Goal: Task Accomplishment & Management: Complete application form

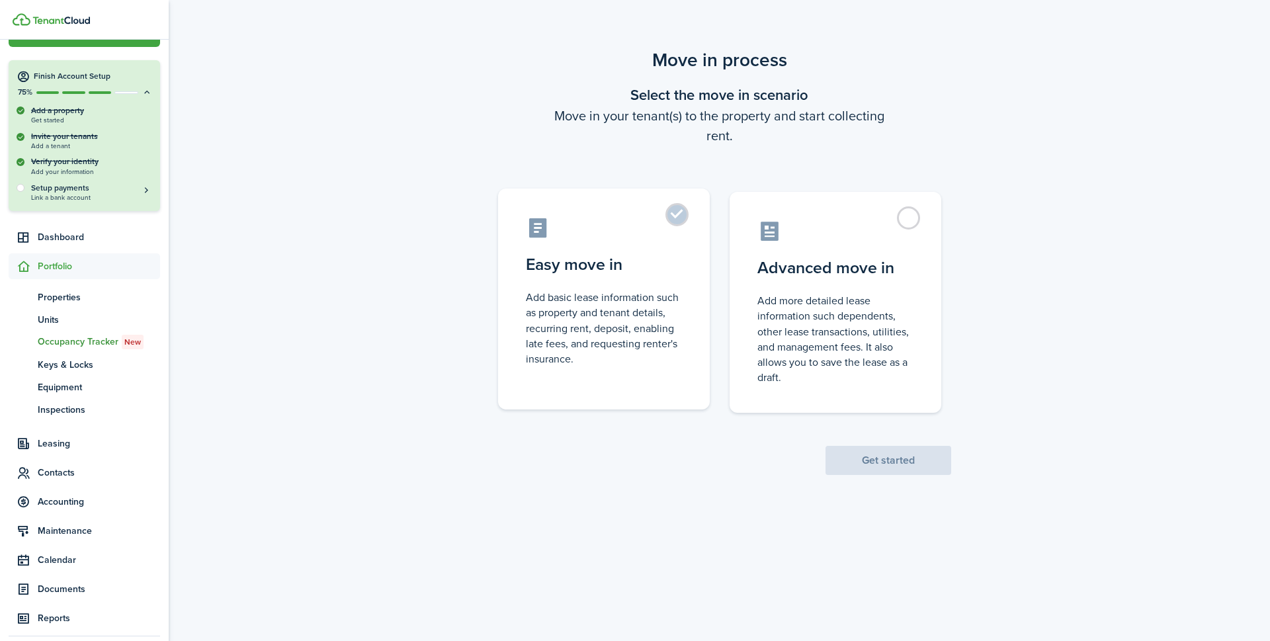
click at [664, 221] on control-radio-card-icon at bounding box center [604, 227] width 156 height 23
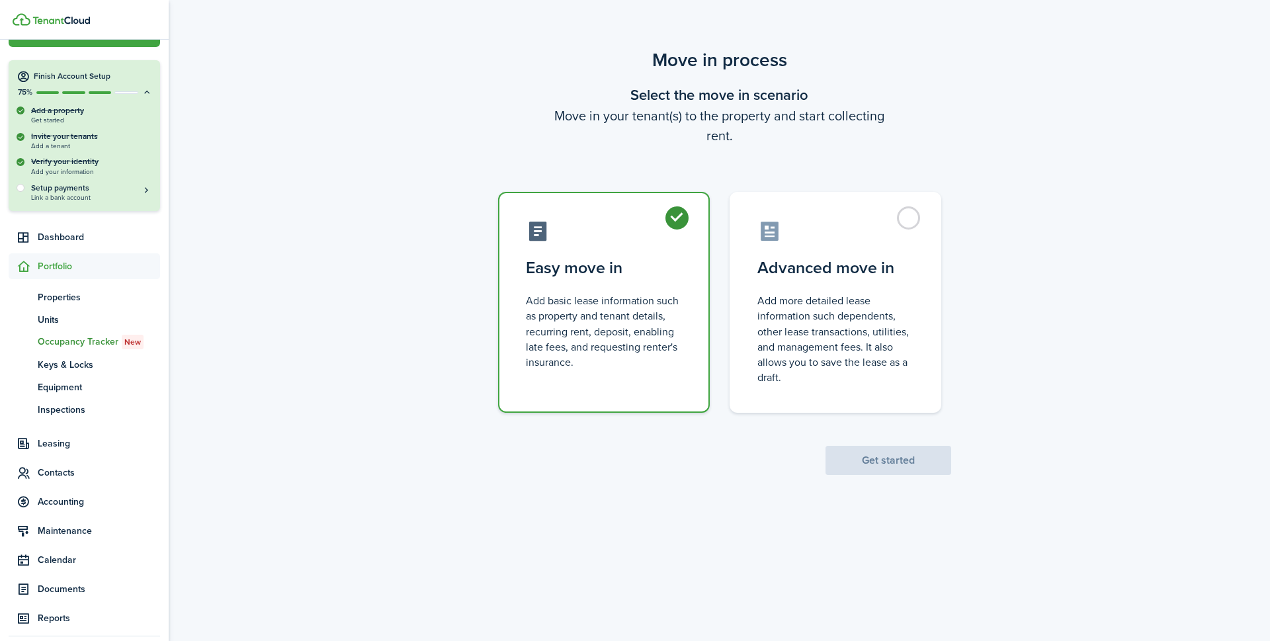
radio input "true"
click at [874, 458] on button "Get started" at bounding box center [889, 460] width 126 height 29
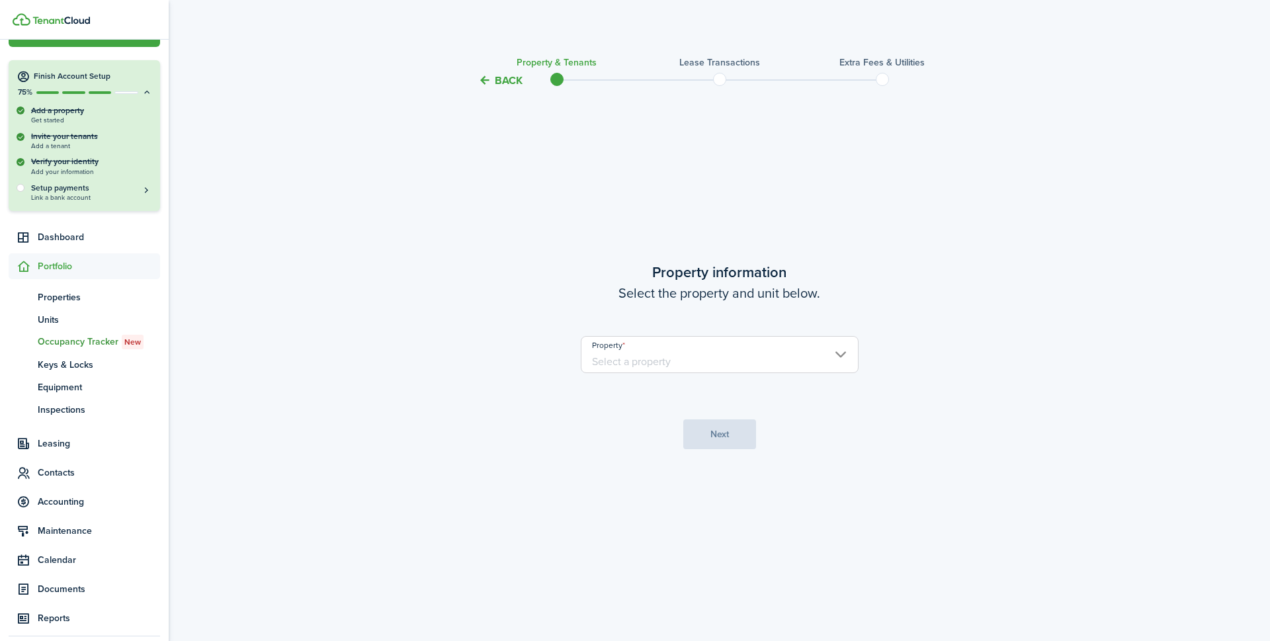
click at [620, 351] on input "Property" at bounding box center [720, 354] width 278 height 37
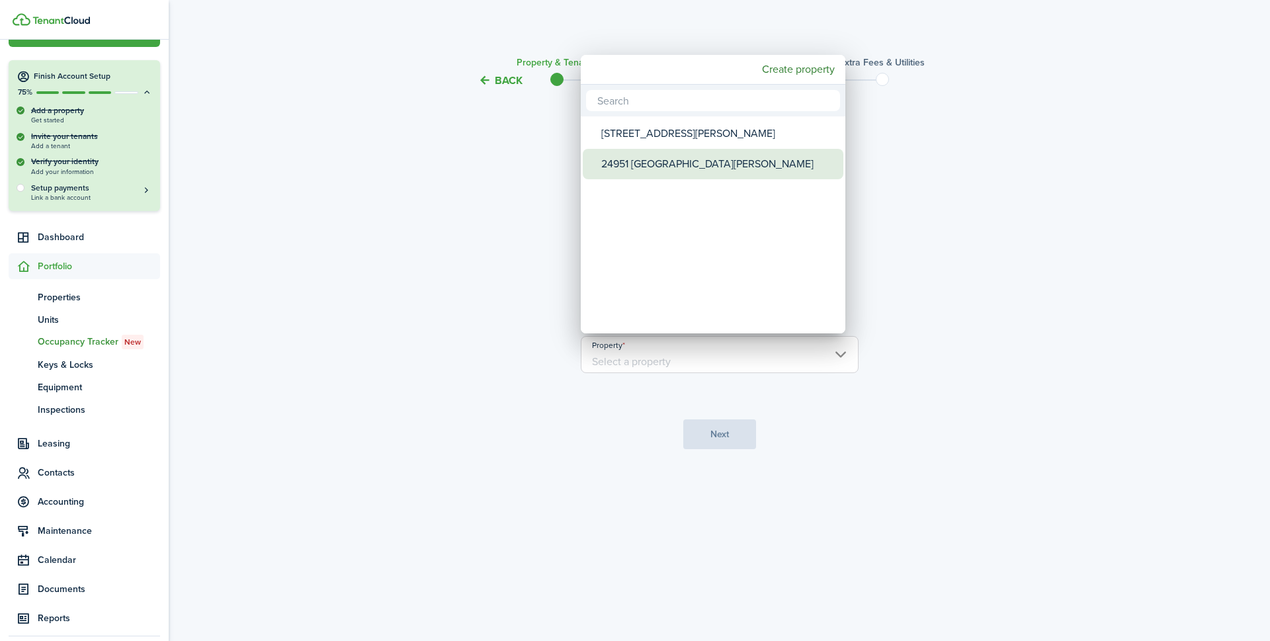
click at [639, 162] on div "24951 [GEOGRAPHIC_DATA][PERSON_NAME]" at bounding box center [718, 164] width 234 height 30
type input "24951 [GEOGRAPHIC_DATA][PERSON_NAME]"
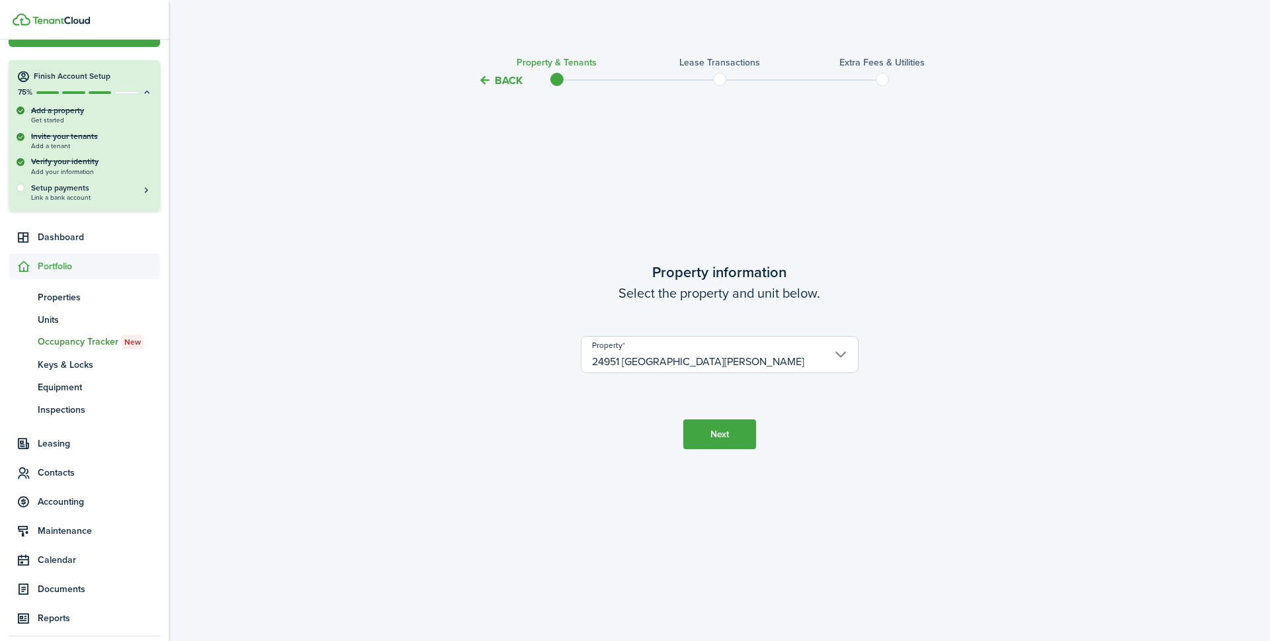
click at [707, 440] on button "Next" at bounding box center [719, 434] width 73 height 30
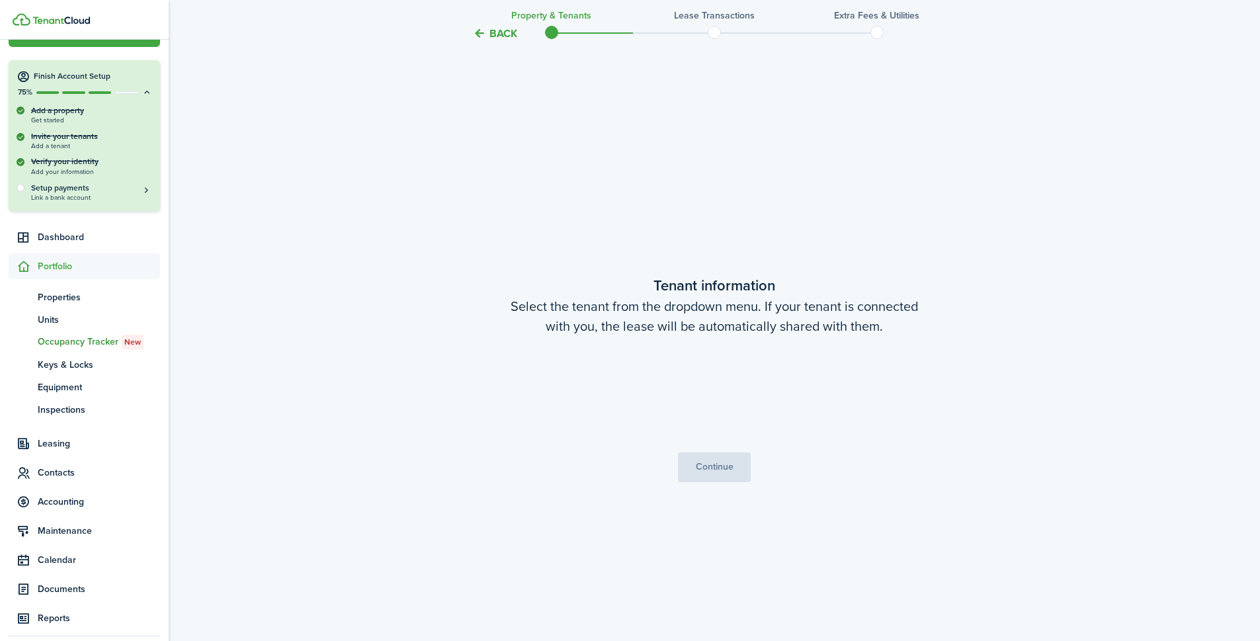
scroll to position [552, 0]
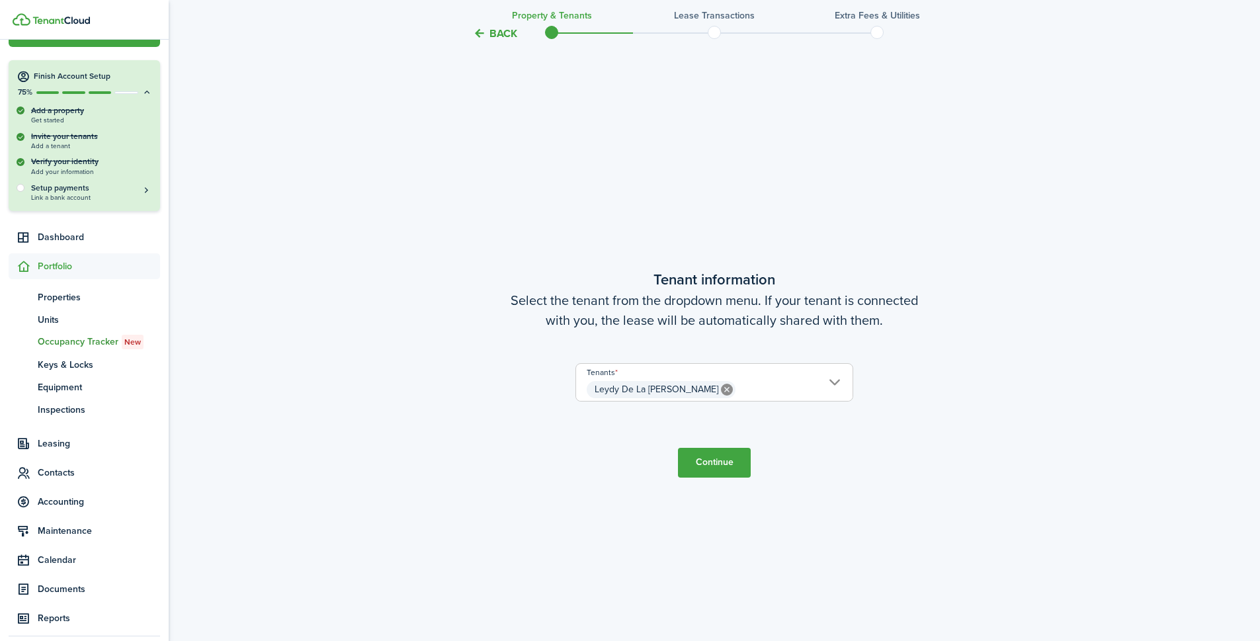
click at [707, 460] on button "Continue" at bounding box center [714, 463] width 73 height 30
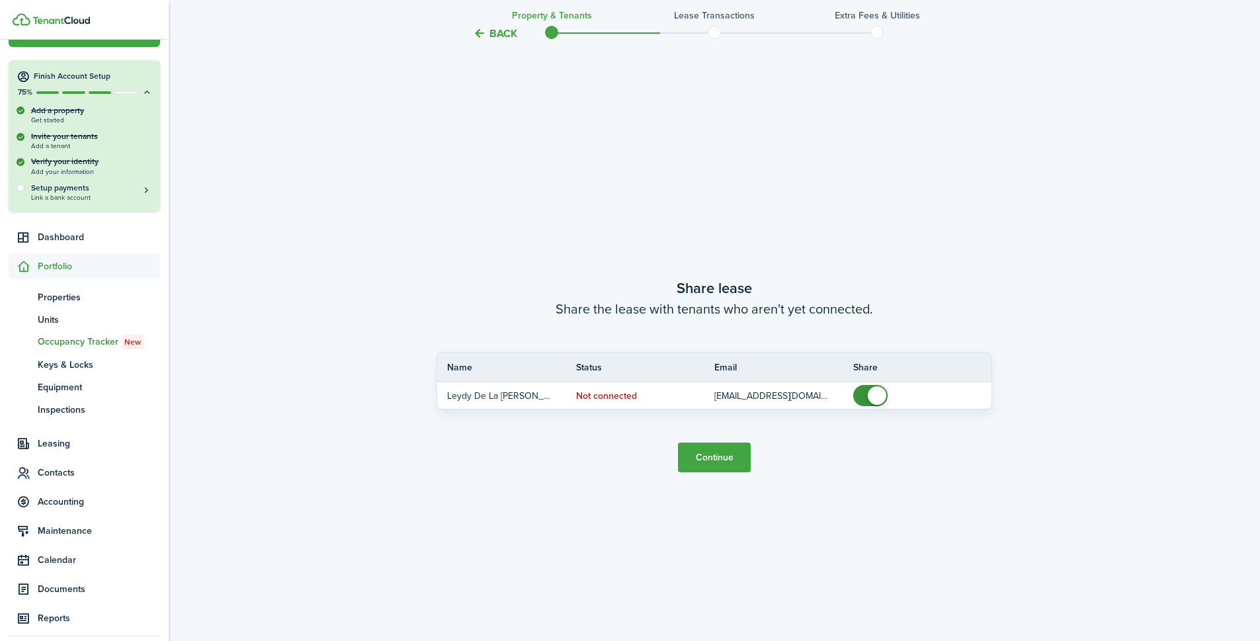
scroll to position [1193, 0]
click at [704, 454] on button "Continue" at bounding box center [714, 456] width 73 height 30
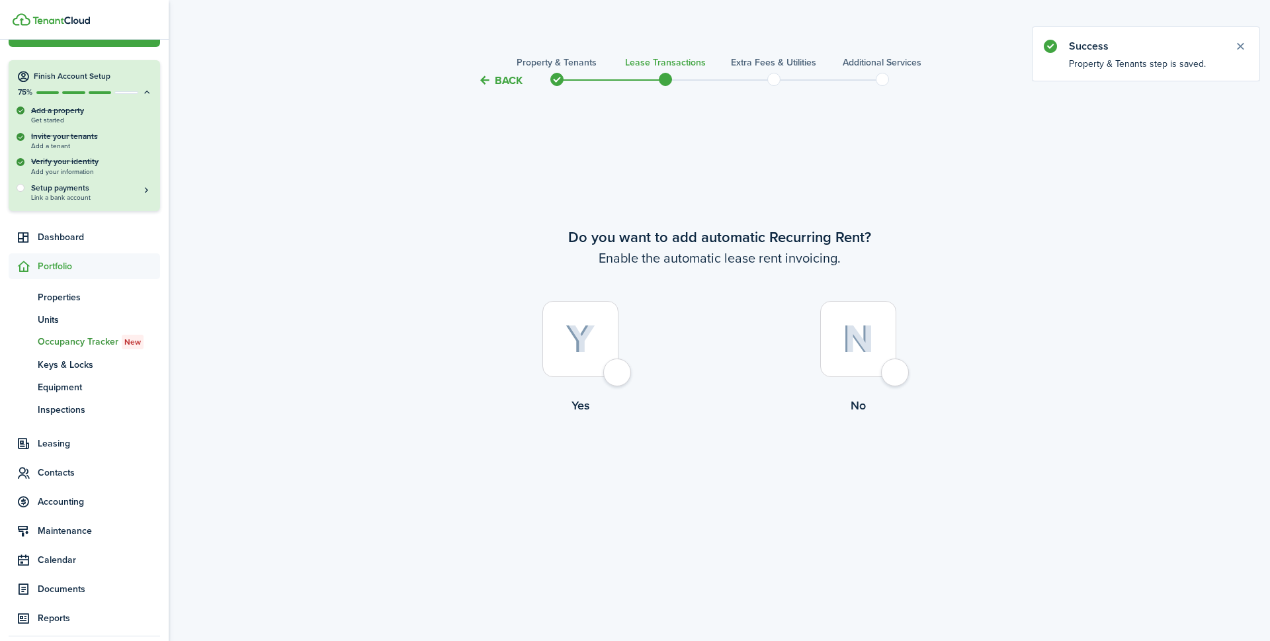
click at [619, 370] on div at bounding box center [580, 339] width 76 height 76
radio input "true"
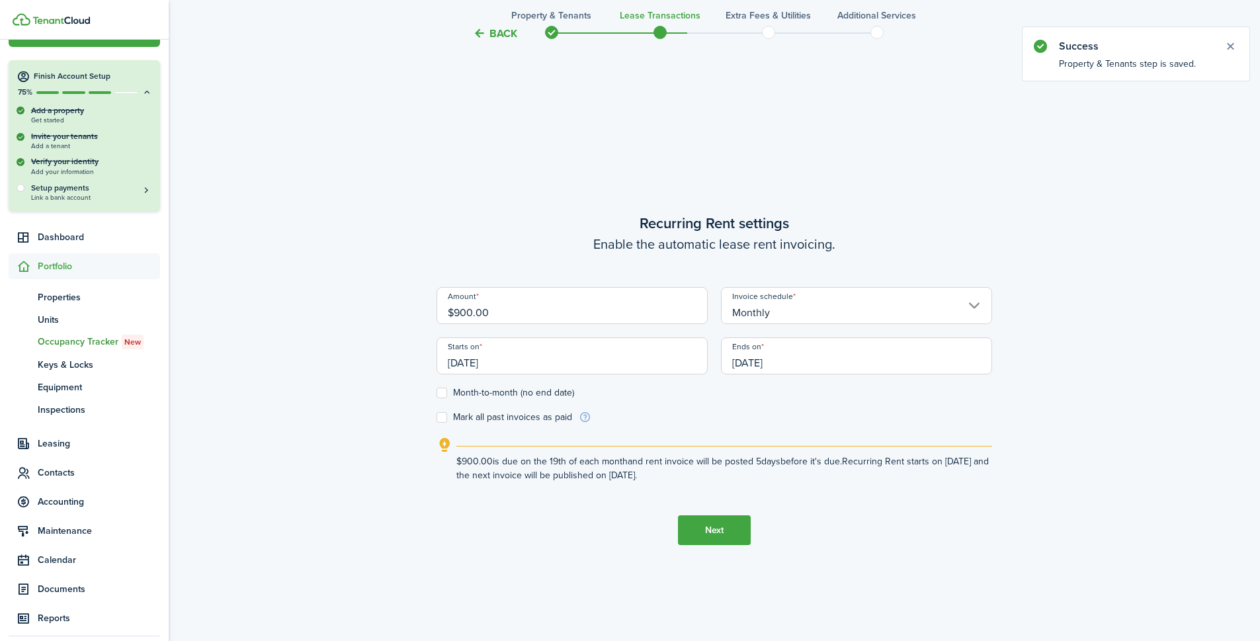
scroll to position [552, 0]
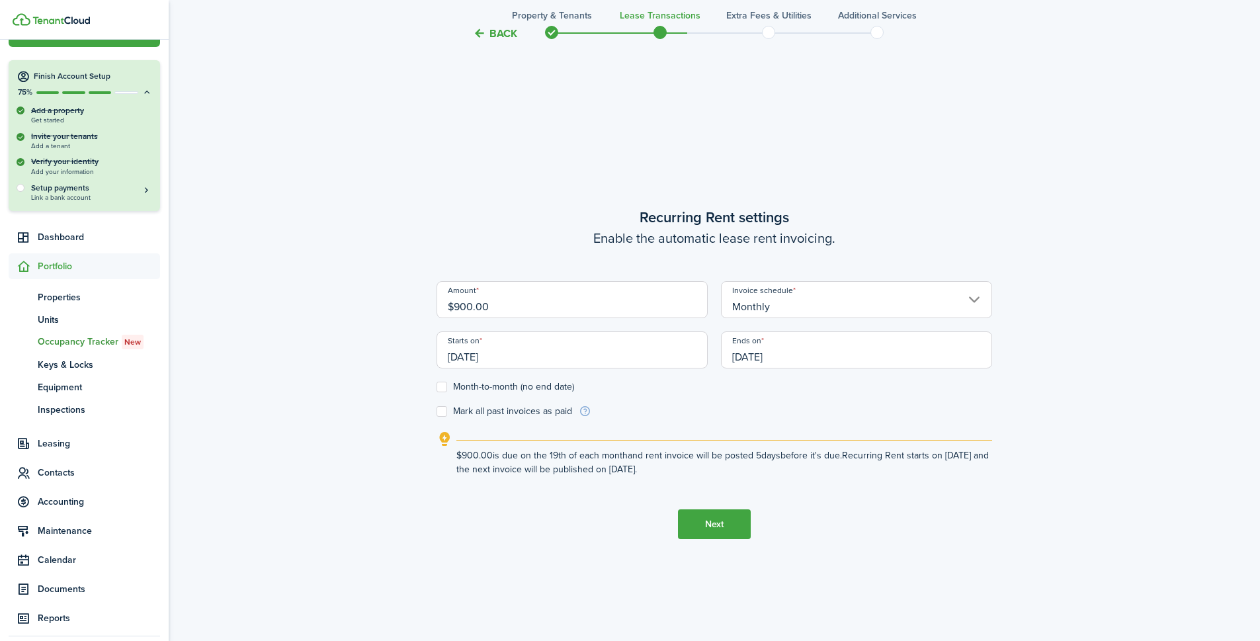
click at [495, 357] on input "[DATE]" at bounding box center [572, 349] width 271 height 37
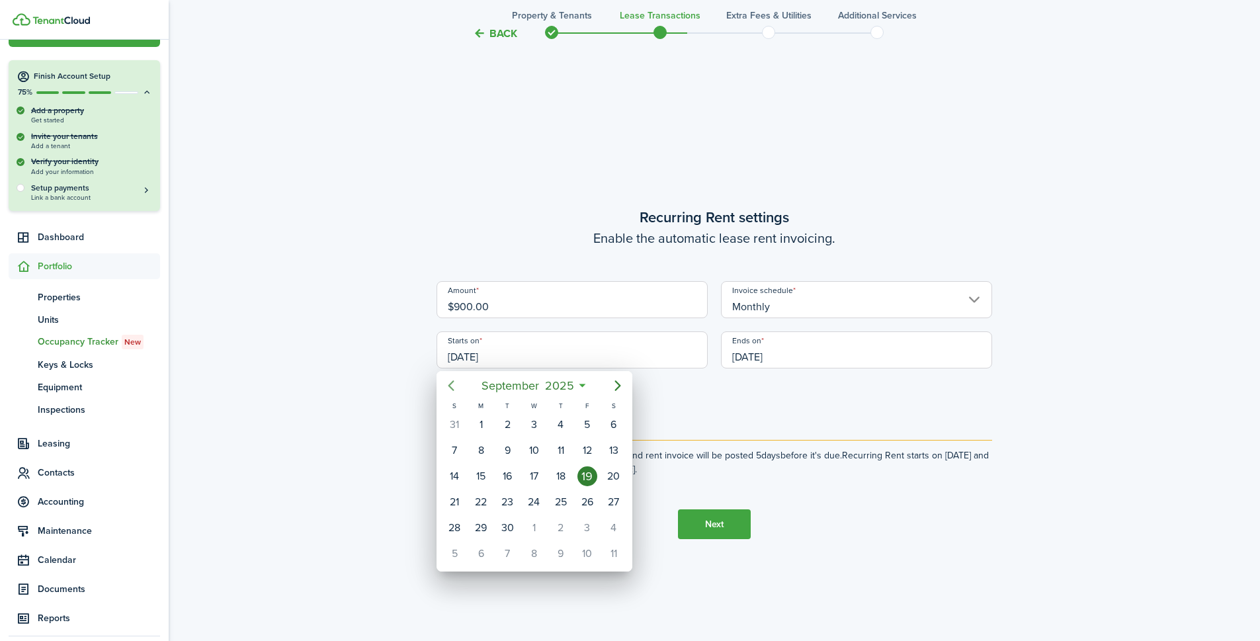
click at [457, 387] on icon "Previous page" at bounding box center [451, 386] width 16 height 16
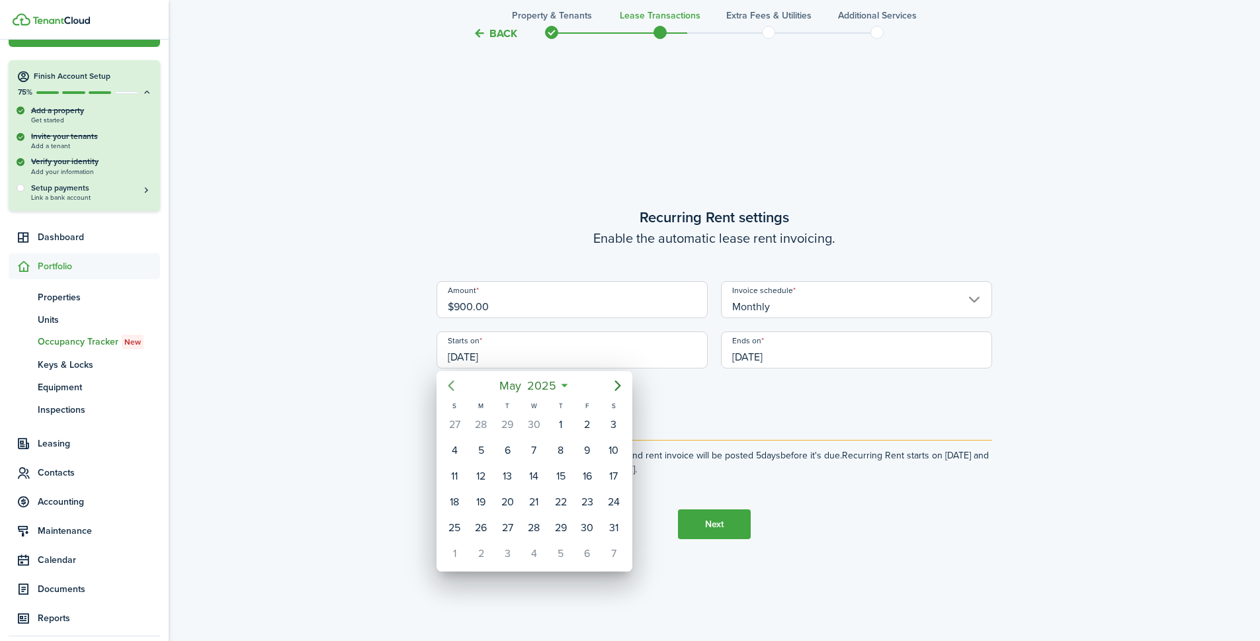
click at [457, 387] on icon "Previous page" at bounding box center [451, 386] width 16 height 16
click at [511, 420] on div "1" at bounding box center [507, 425] width 20 height 20
type input "[DATE]"
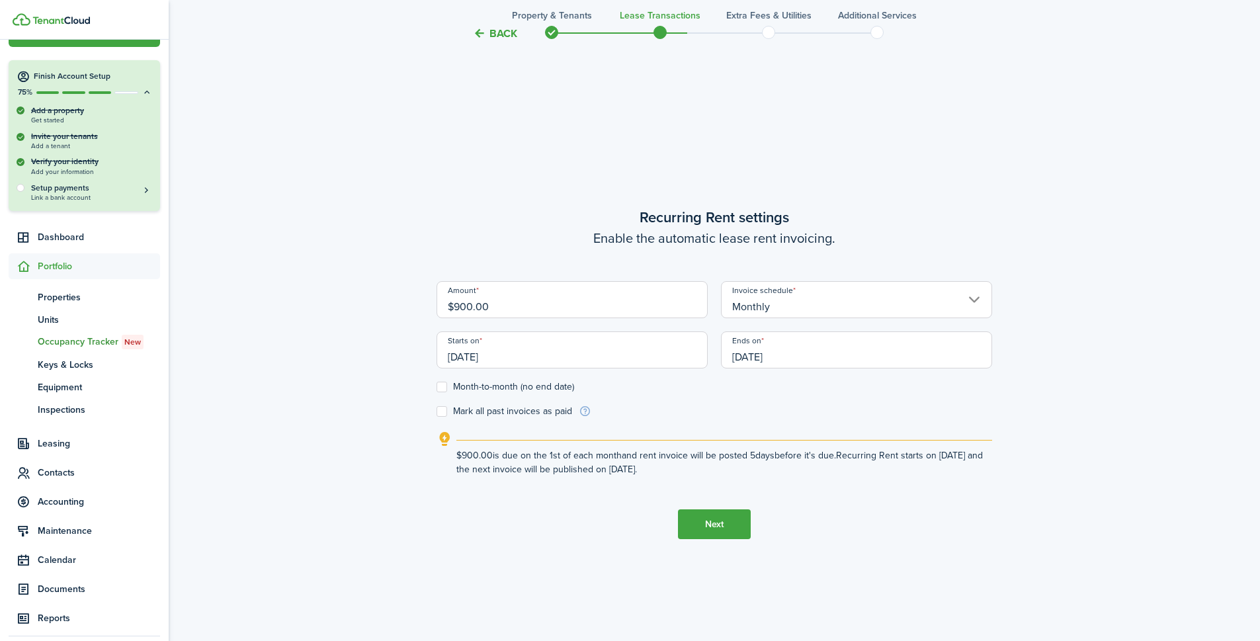
click at [807, 363] on input "[DATE]" at bounding box center [856, 349] width 271 height 37
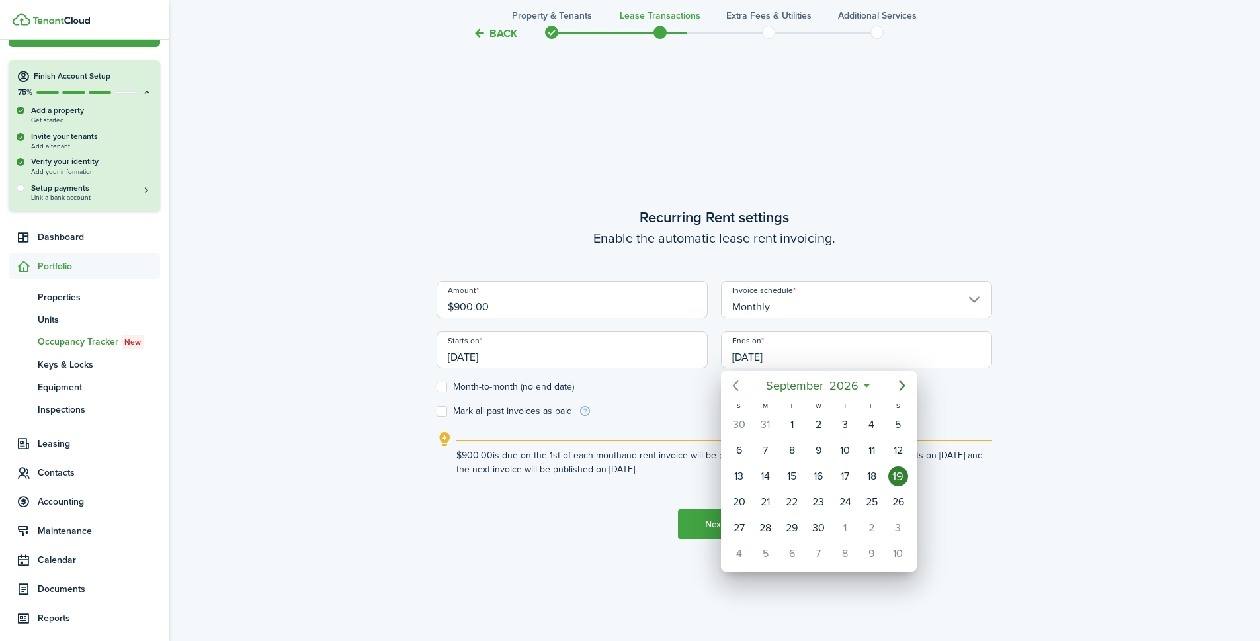
click at [732, 387] on icon "Previous page" at bounding box center [736, 386] width 16 height 16
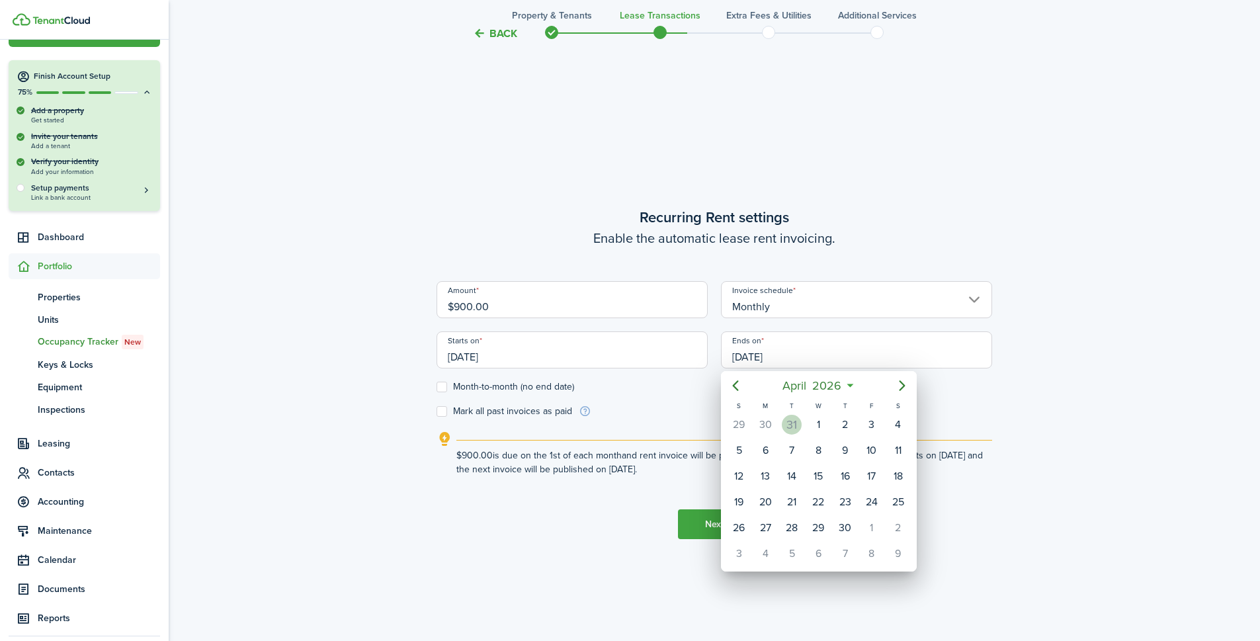
click at [784, 422] on div "31" at bounding box center [792, 425] width 20 height 20
type input "[DATE]"
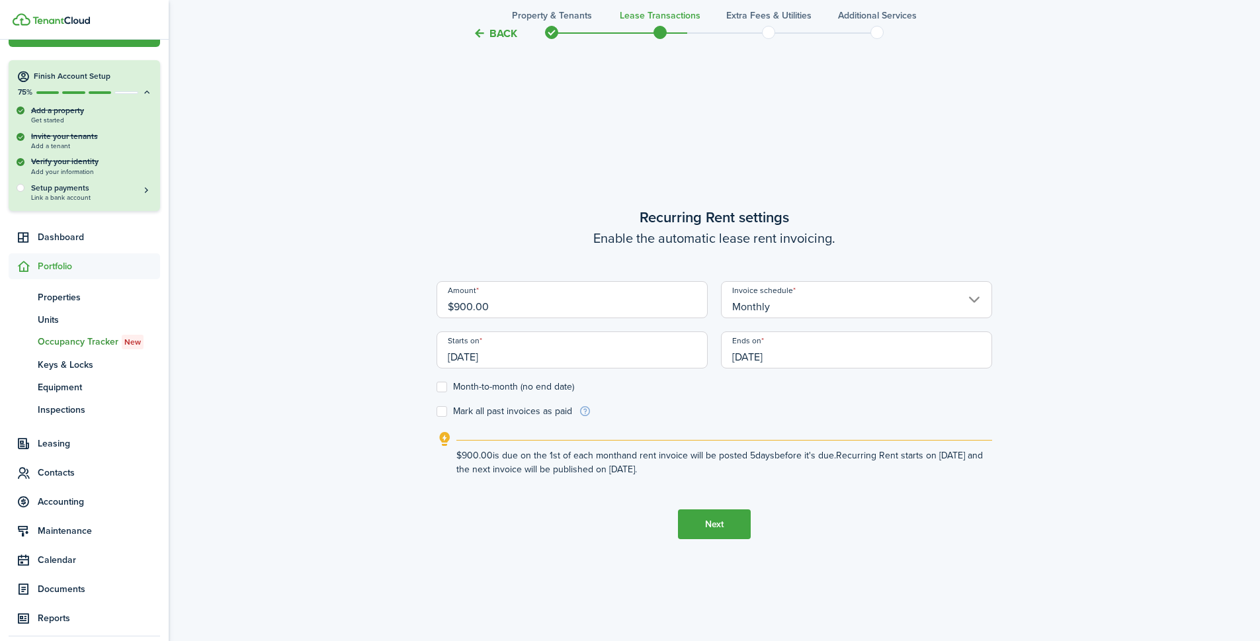
click at [442, 386] on label "Month-to-month (no end date)" at bounding box center [506, 387] width 138 height 11
click at [437, 387] on input "Month-to-month (no end date)" at bounding box center [436, 387] width 1 height 1
checkbox input "true"
click at [440, 411] on label "Mark all past invoices as paid" at bounding box center [505, 411] width 136 height 11
click at [437, 411] on input "Mark all past invoices as paid" at bounding box center [436, 411] width 1 height 1
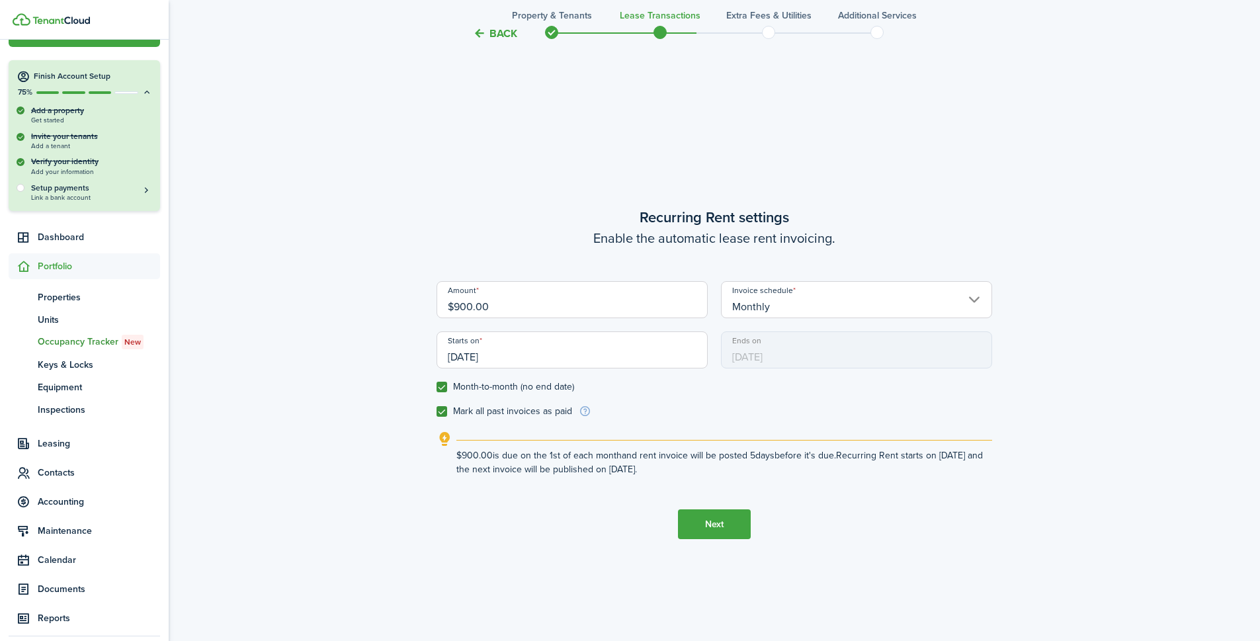
checkbox input "true"
click at [687, 517] on button "Next" at bounding box center [714, 524] width 73 height 30
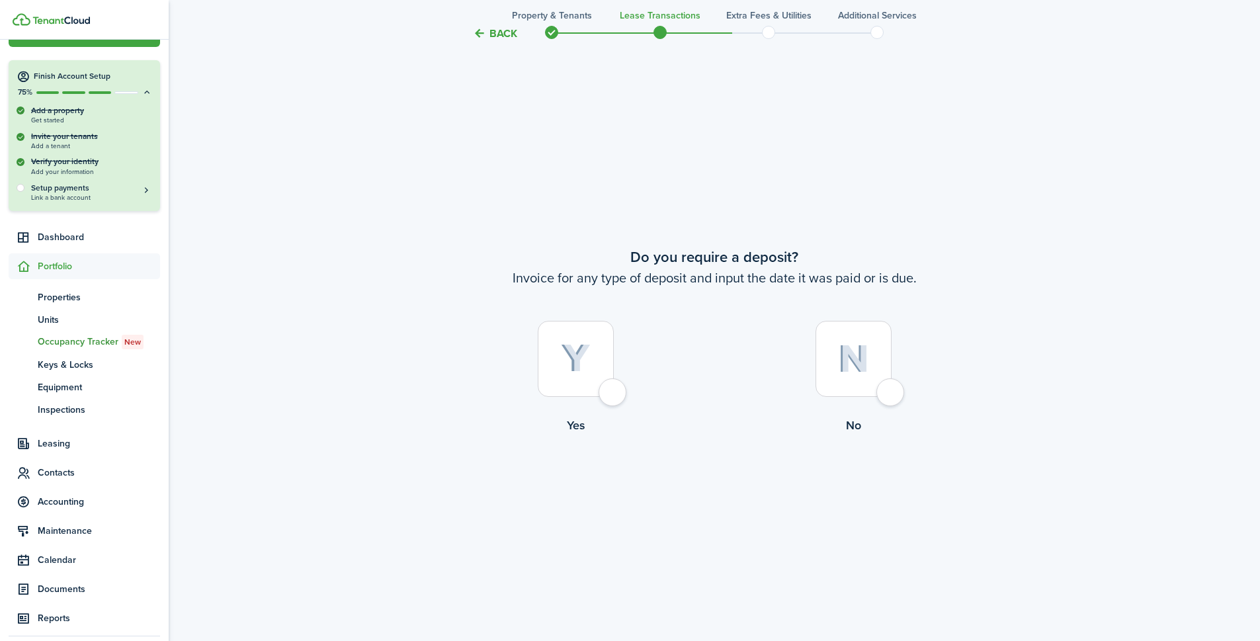
scroll to position [1193, 0]
click at [607, 390] on div at bounding box center [576, 357] width 76 height 76
radio input "true"
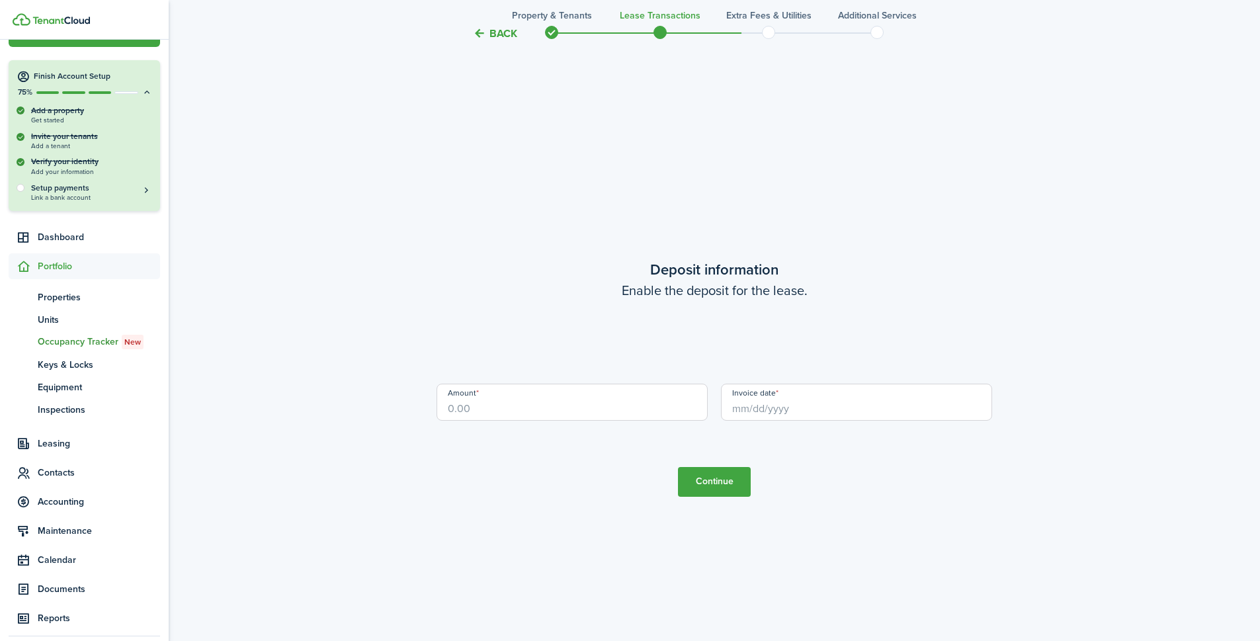
scroll to position [1834, 0]
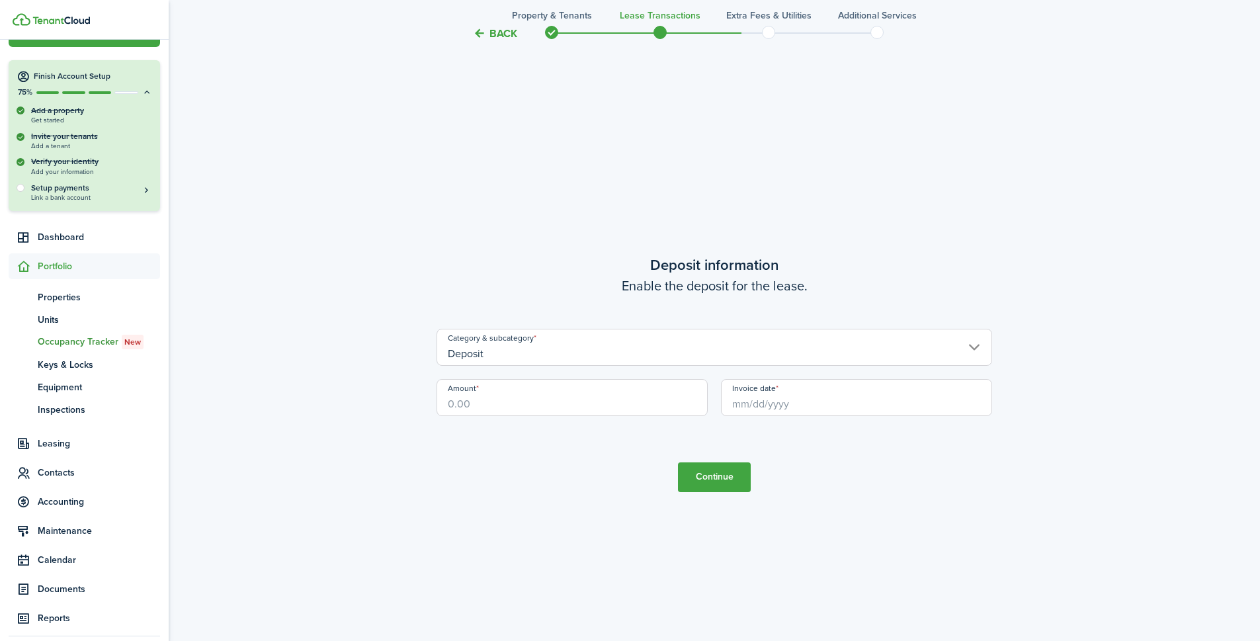
click at [520, 414] on input "Amount" at bounding box center [572, 397] width 271 height 37
click at [800, 408] on input "Invoice date" at bounding box center [856, 397] width 271 height 37
type input "$900.00"
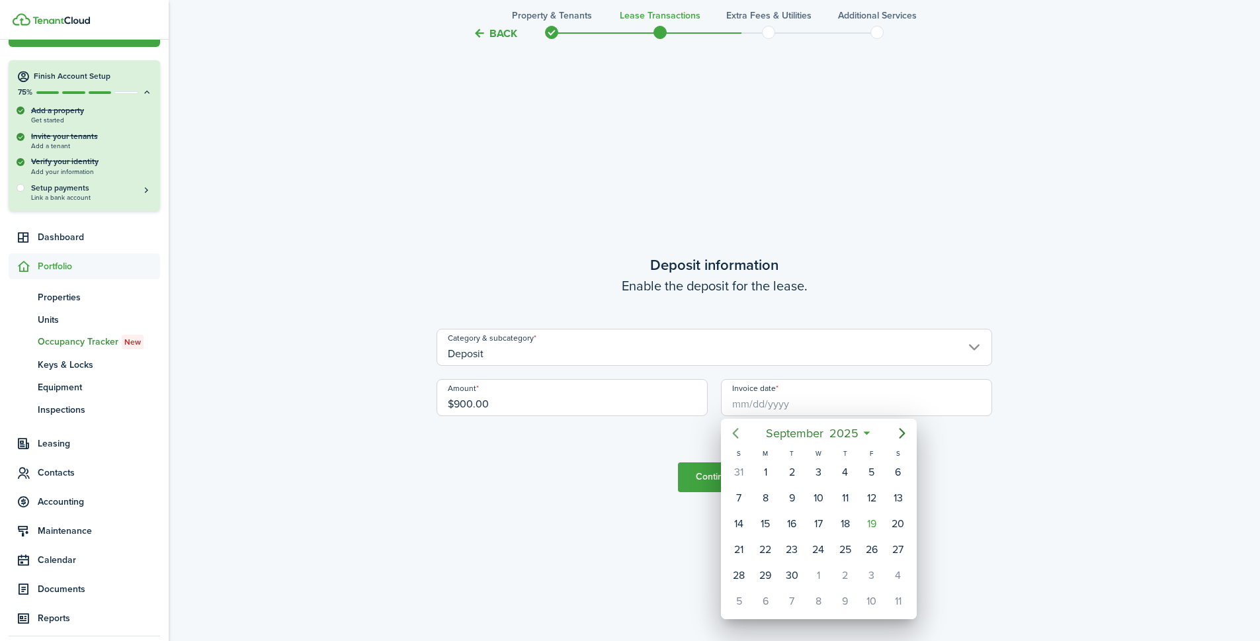
click at [736, 430] on icon "Previous page" at bounding box center [736, 433] width 6 height 11
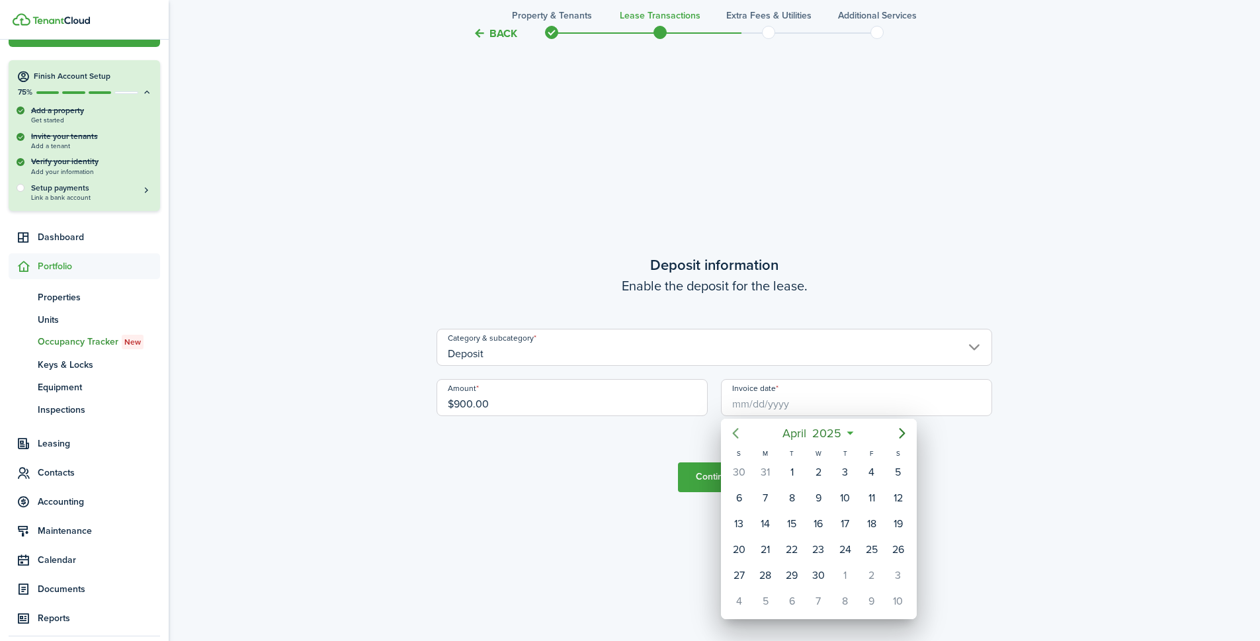
click at [736, 430] on icon "Previous page" at bounding box center [736, 433] width 6 height 11
click at [905, 435] on icon "Next page" at bounding box center [902, 433] width 16 height 16
click at [795, 475] on div "1" at bounding box center [792, 472] width 20 height 20
type input "[DATE]"
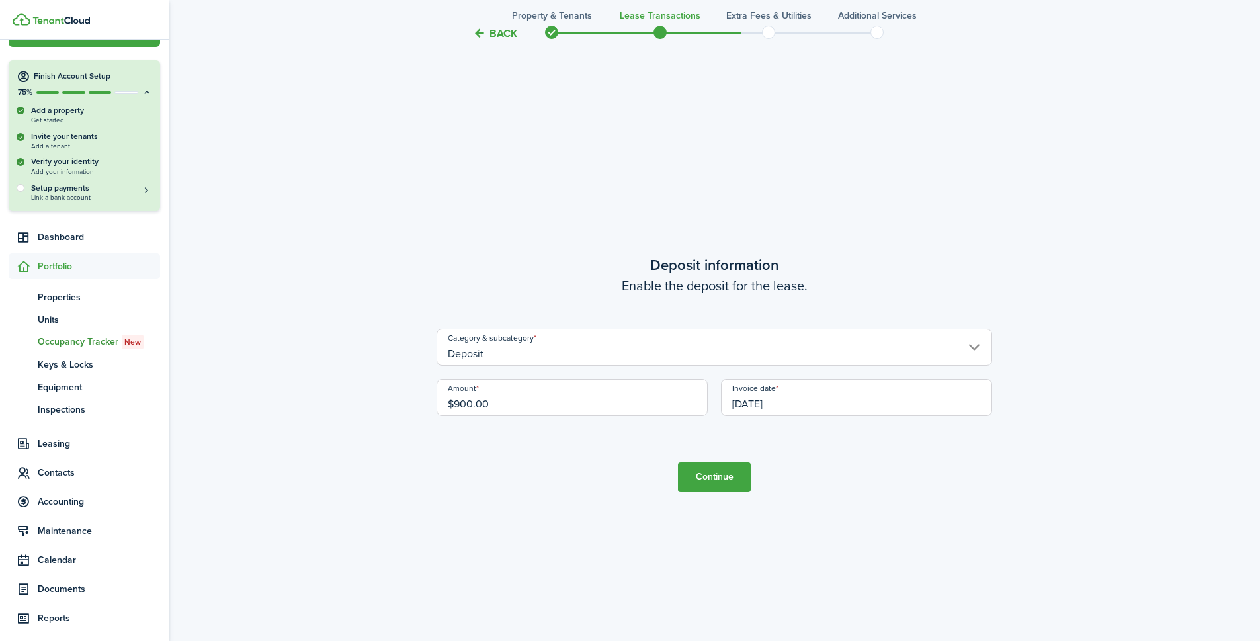
click at [717, 474] on button "Continue" at bounding box center [714, 477] width 73 height 30
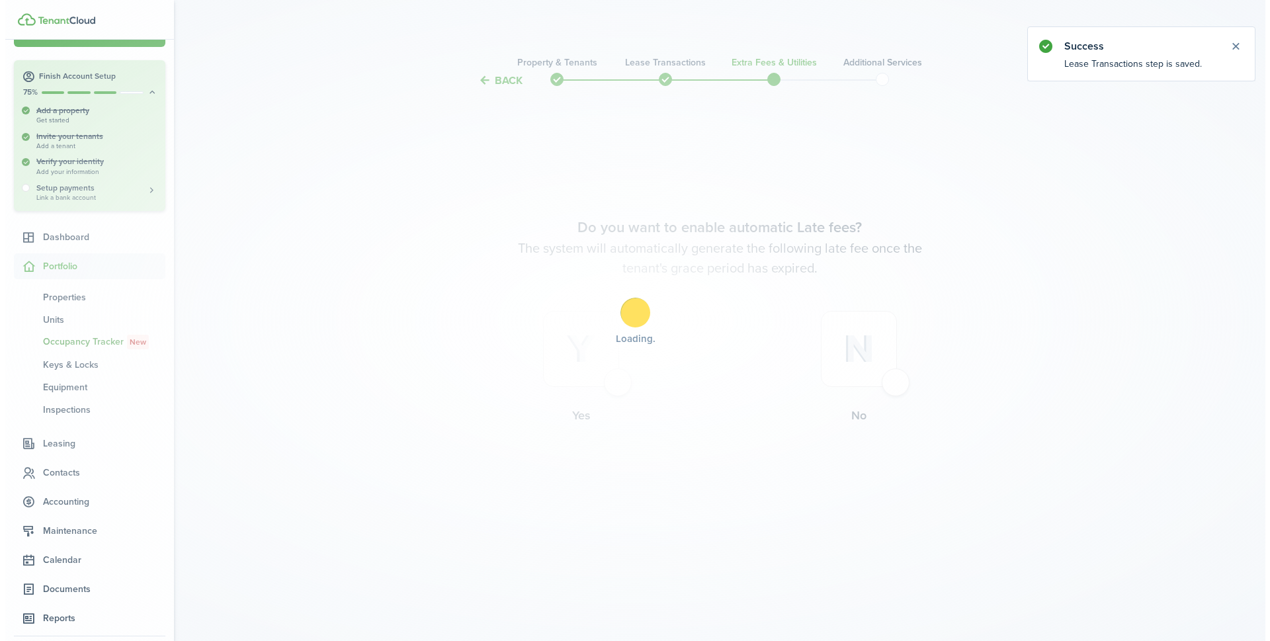
scroll to position [0, 0]
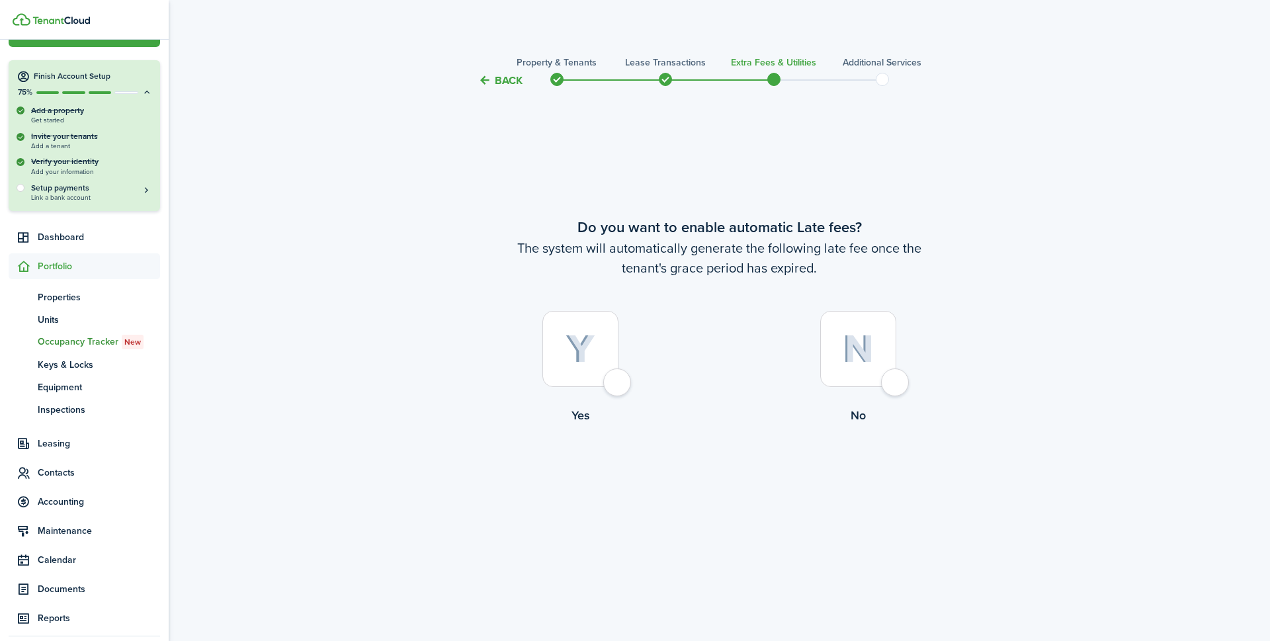
click at [642, 382] on label "Yes" at bounding box center [581, 371] width 278 height 120
radio input "true"
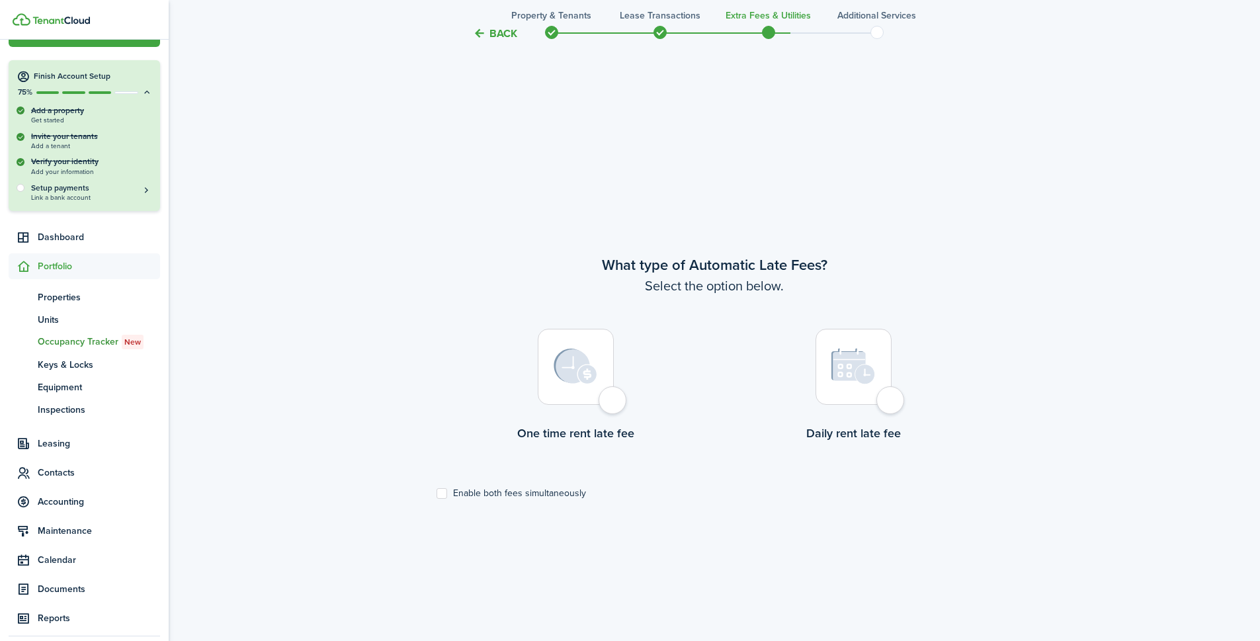
scroll to position [552, 0]
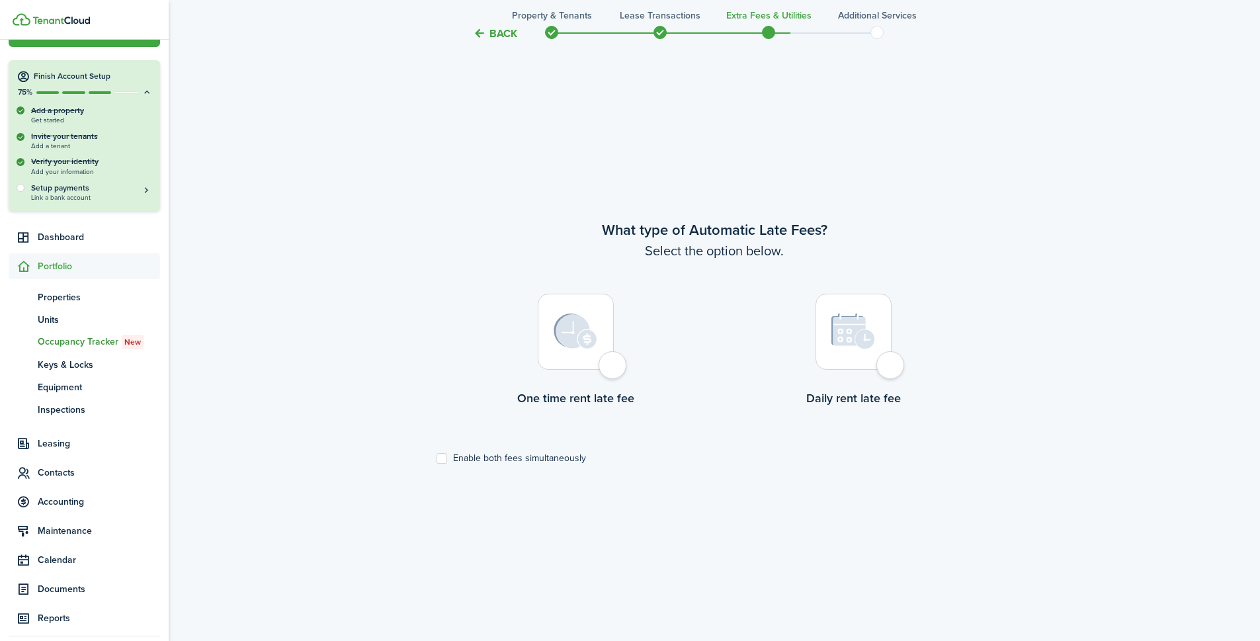
click at [853, 365] on div at bounding box center [854, 332] width 76 height 76
radio input "true"
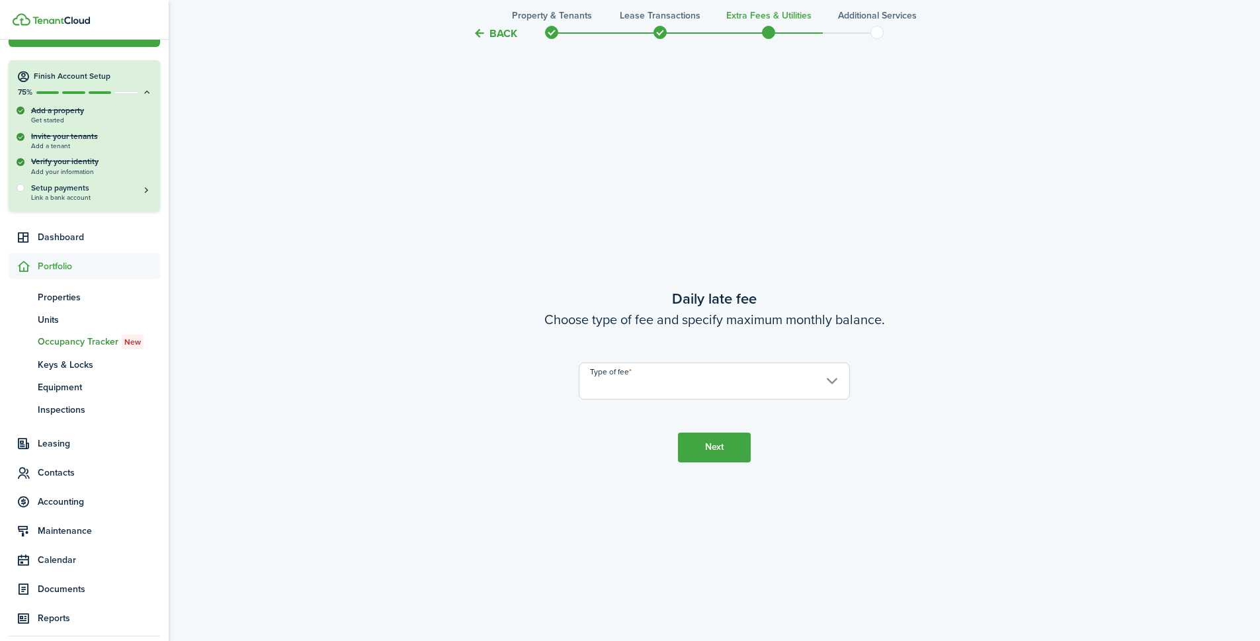
scroll to position [1193, 0]
click at [640, 393] on input "Type of fee" at bounding box center [714, 379] width 271 height 37
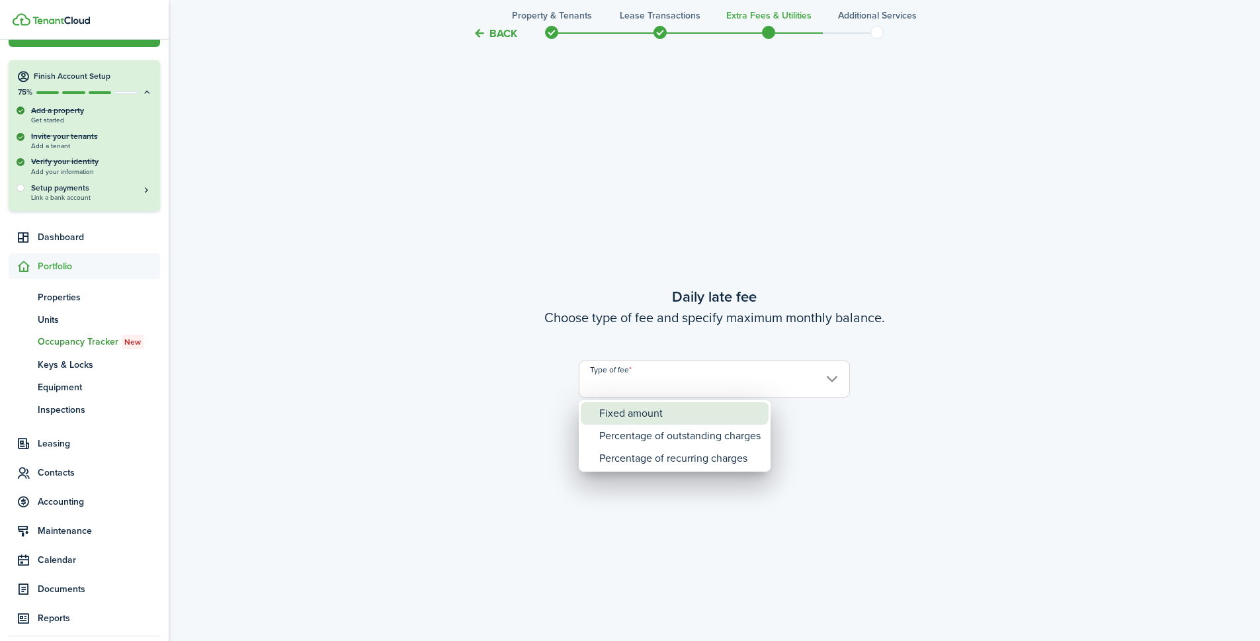
click at [636, 408] on div "Fixed amount" at bounding box center [679, 413] width 161 height 22
type input "Fixed amount"
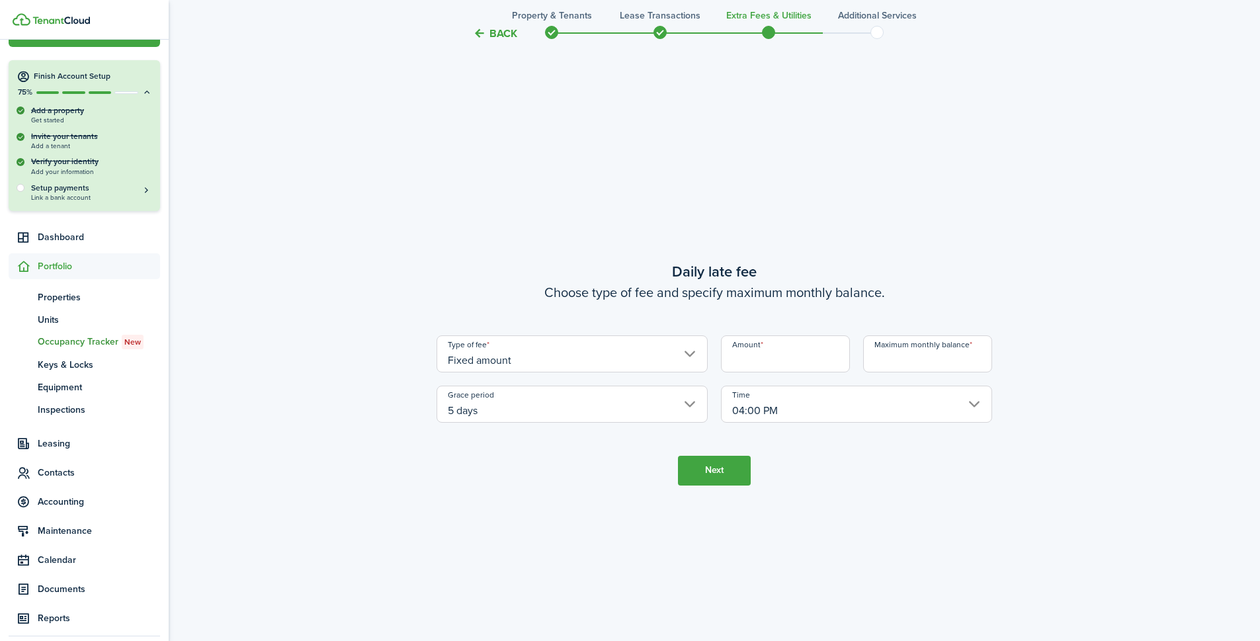
click at [786, 339] on input "Amount" at bounding box center [785, 353] width 129 height 37
type input "$10.00"
click at [952, 367] on input "Maximum monthly balance" at bounding box center [927, 353] width 129 height 37
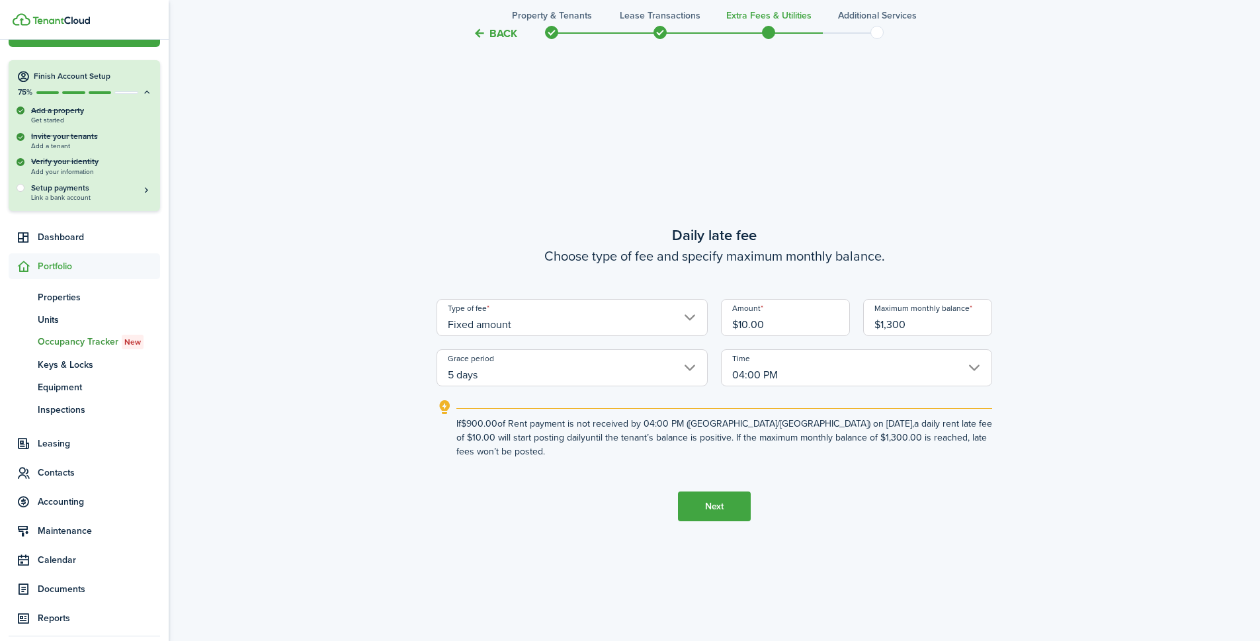
type input "$1,300.00"
click at [725, 509] on button "Next" at bounding box center [714, 507] width 73 height 30
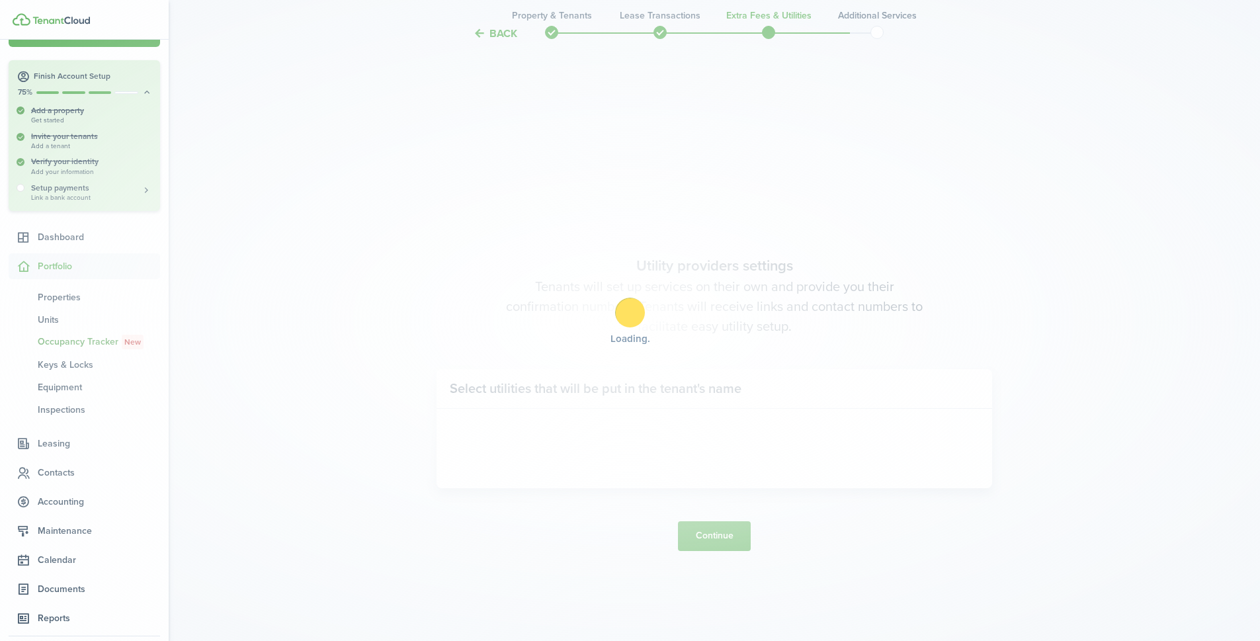
scroll to position [1834, 0]
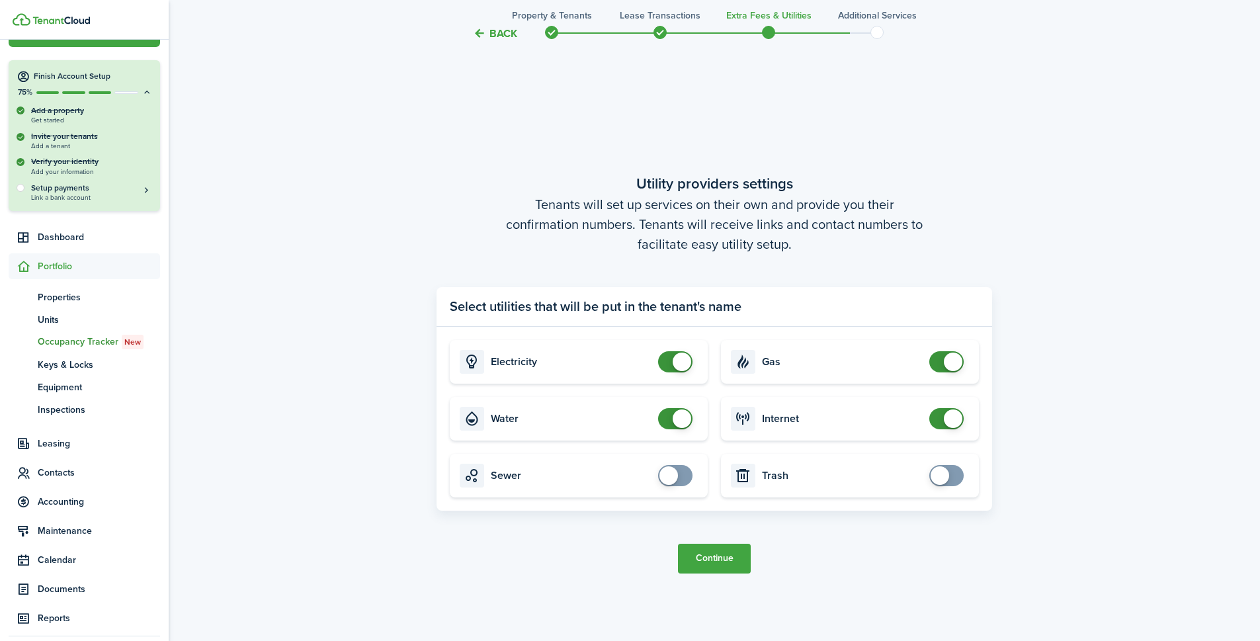
click at [674, 374] on card "Electricity" at bounding box center [579, 362] width 258 height 44
checkbox input "false"
click at [678, 363] on span at bounding box center [682, 362] width 19 height 19
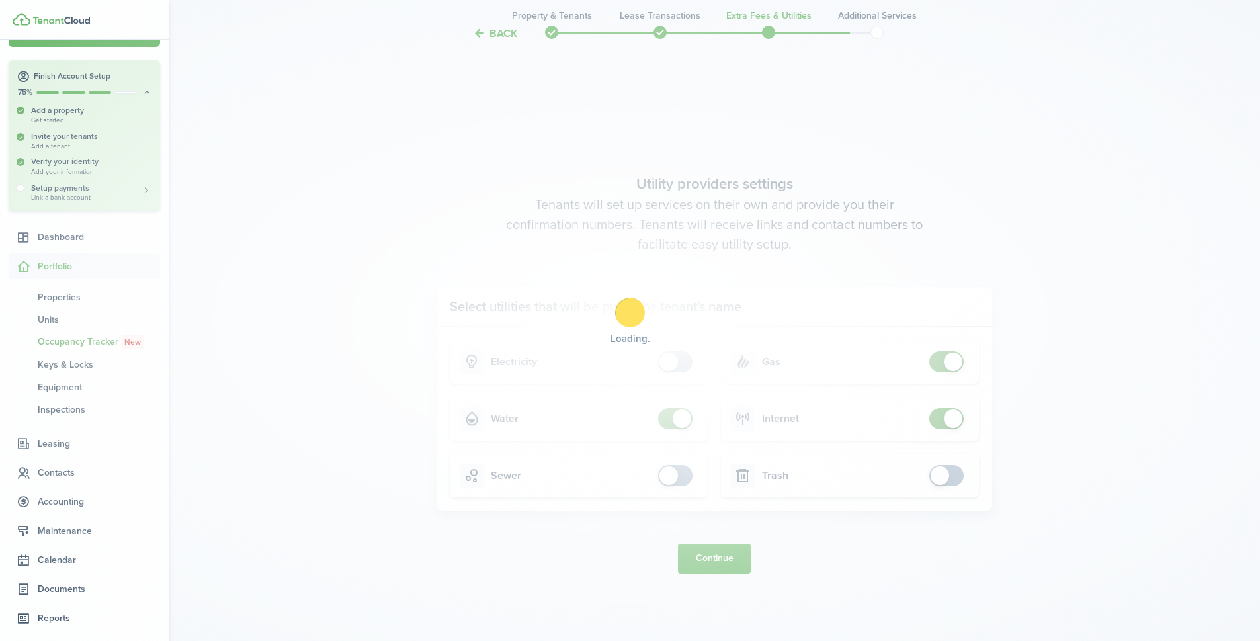
click at [935, 368] on div "Loading" at bounding box center [630, 320] width 1260 height 641
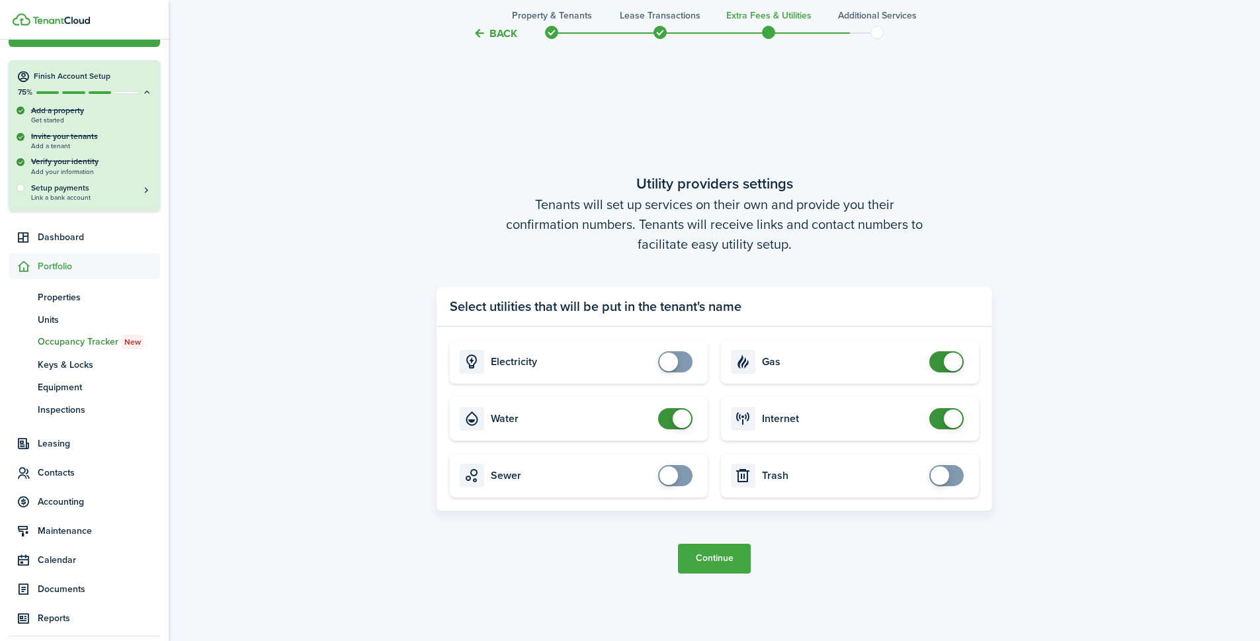
checkbox input "false"
click at [940, 368] on span at bounding box center [946, 361] width 13 height 21
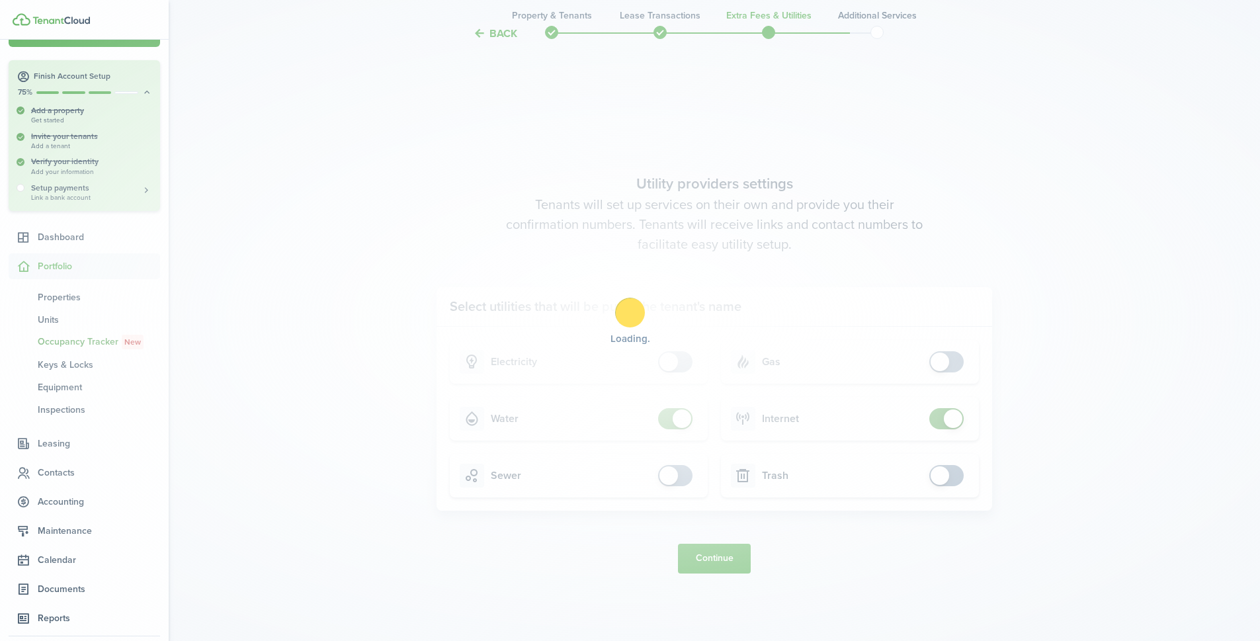
click at [939, 417] on div "Loading" at bounding box center [630, 320] width 1260 height 641
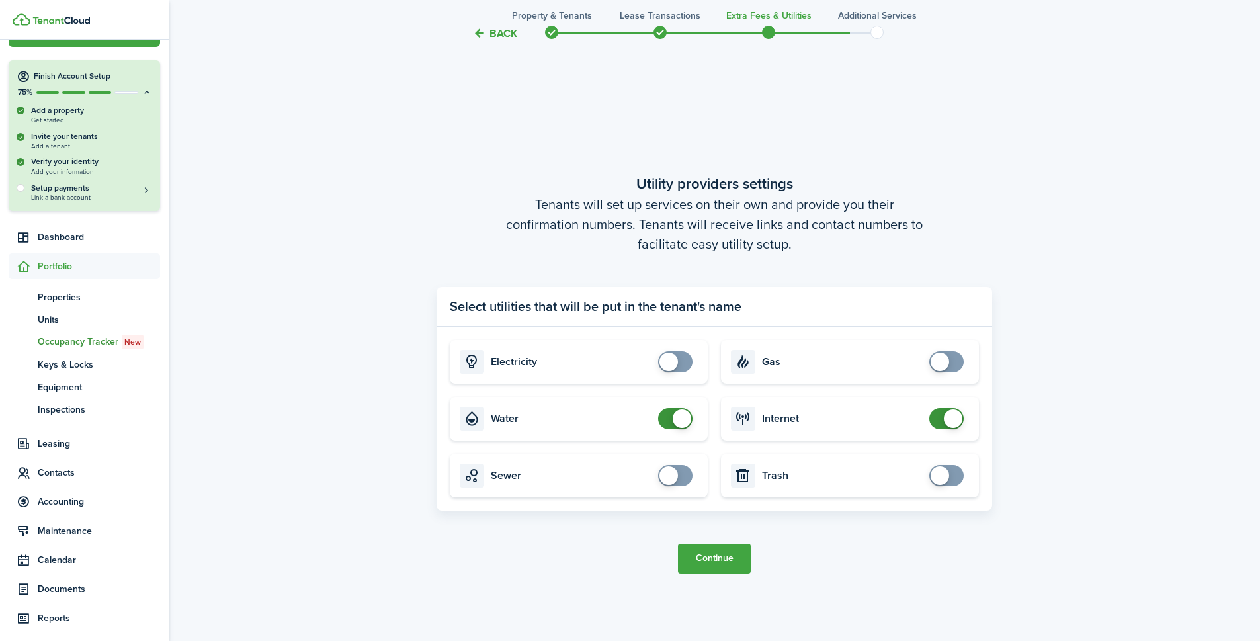
checkbox input "false"
click at [940, 417] on span at bounding box center [946, 418] width 13 height 21
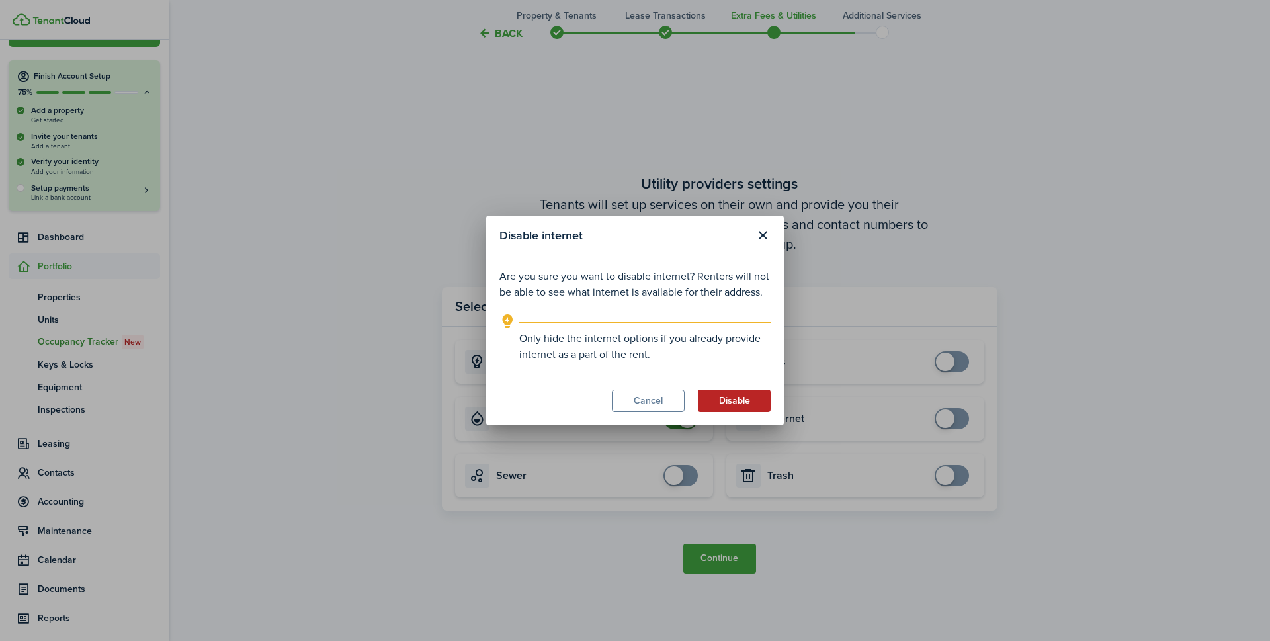
click at [722, 405] on button "Disable" at bounding box center [734, 401] width 73 height 22
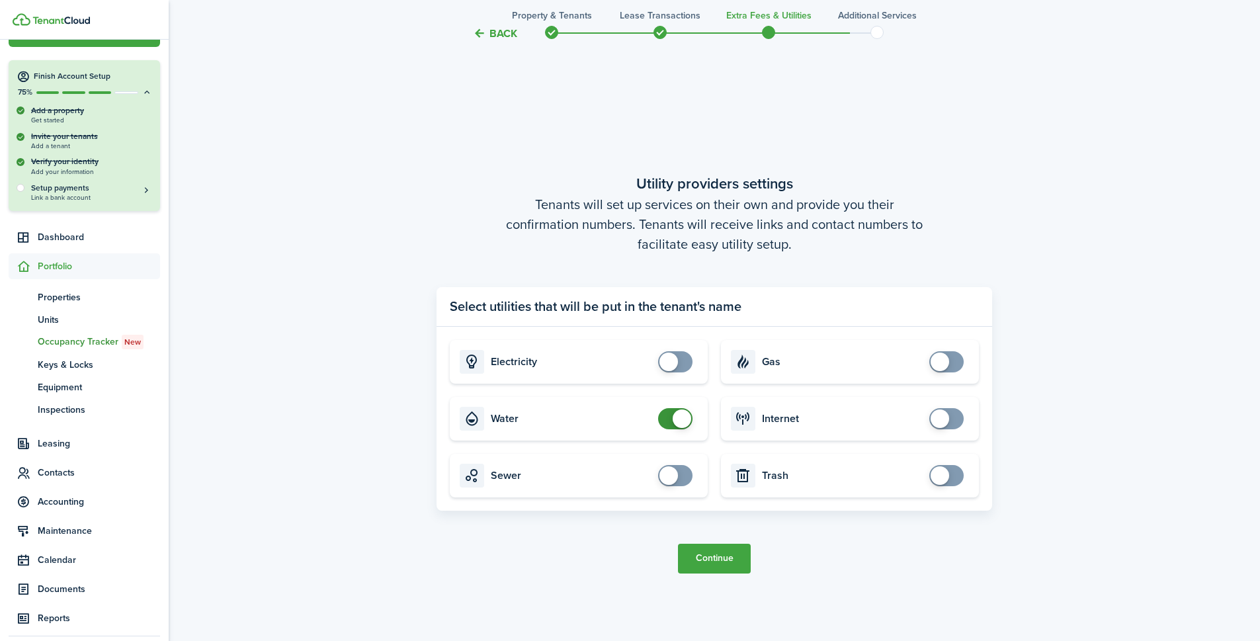
checkbox input "false"
click at [673, 419] on span at bounding box center [682, 418] width 19 height 19
click at [716, 562] on button "Continue" at bounding box center [714, 559] width 73 height 30
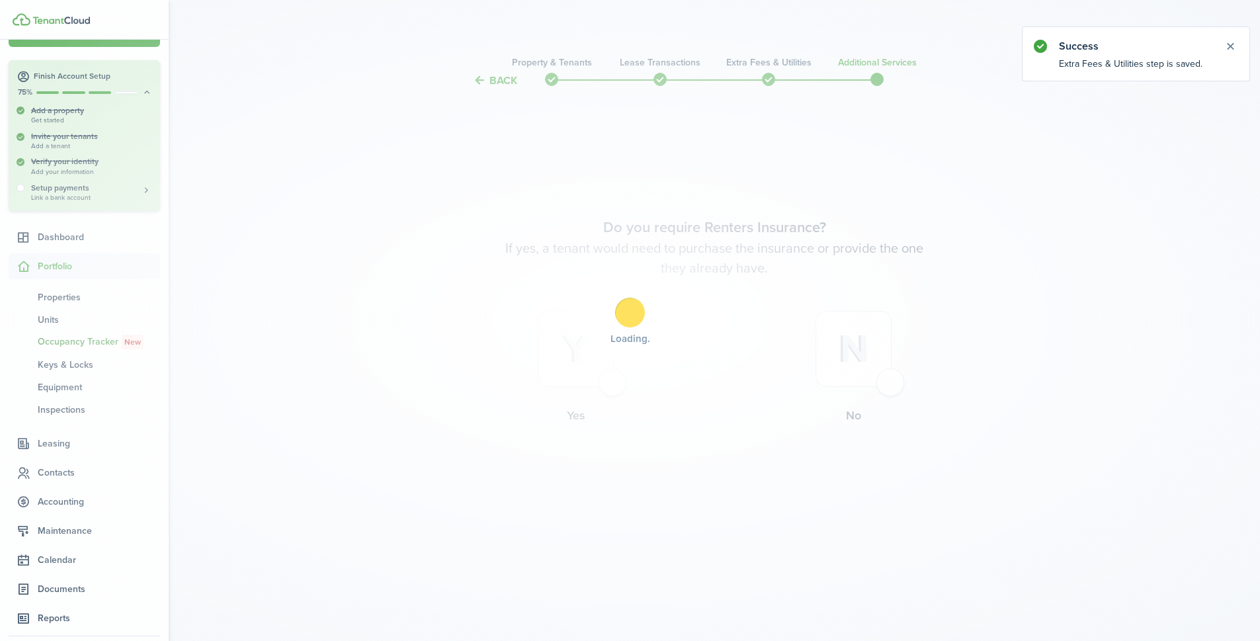
scroll to position [0, 0]
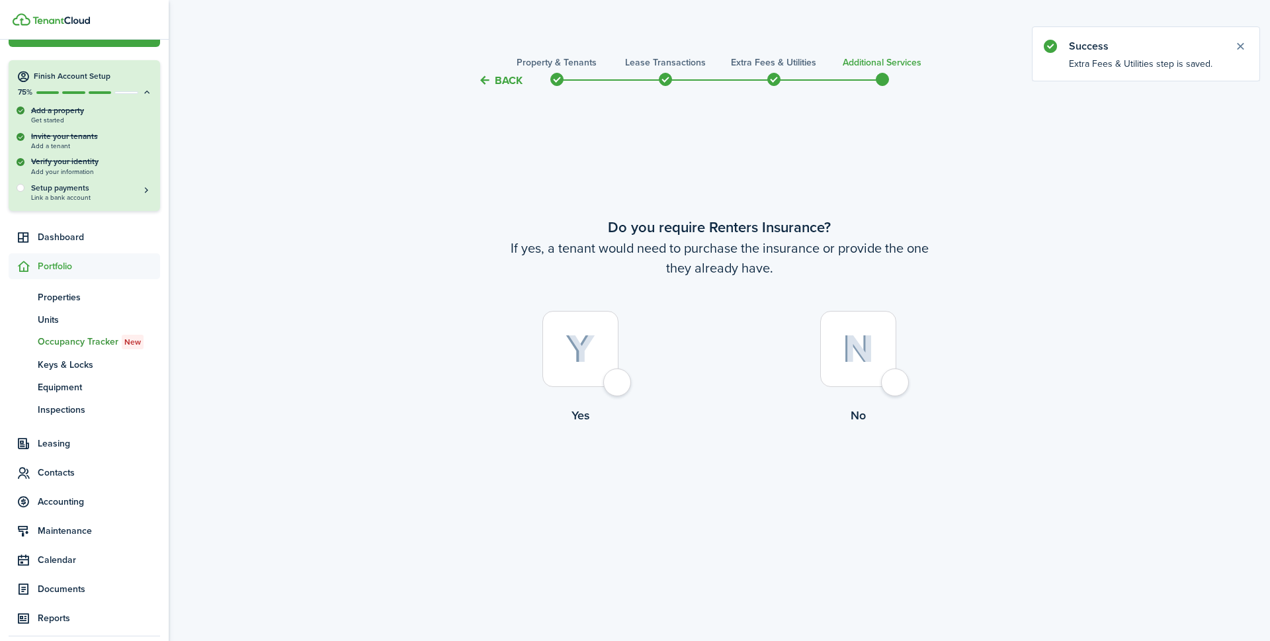
click at [896, 375] on div at bounding box center [858, 349] width 76 height 76
radio input "true"
click at [726, 482] on button "Complete move in" at bounding box center [719, 479] width 97 height 30
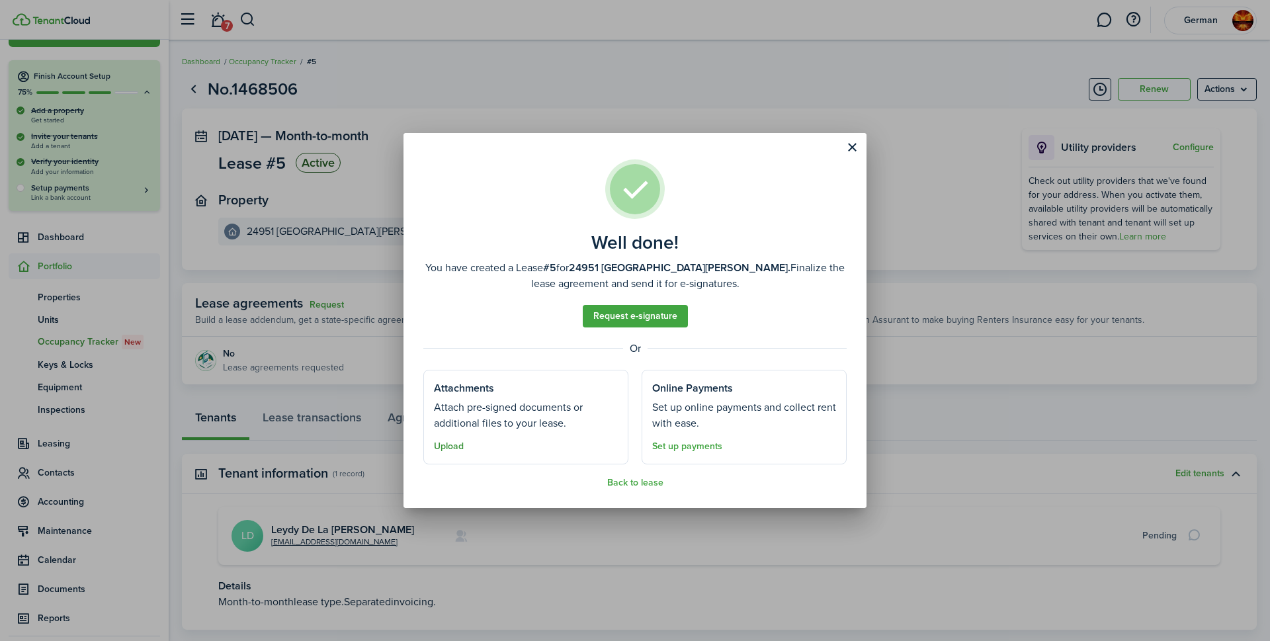
click at [452, 447] on button "Upload" at bounding box center [449, 446] width 30 height 11
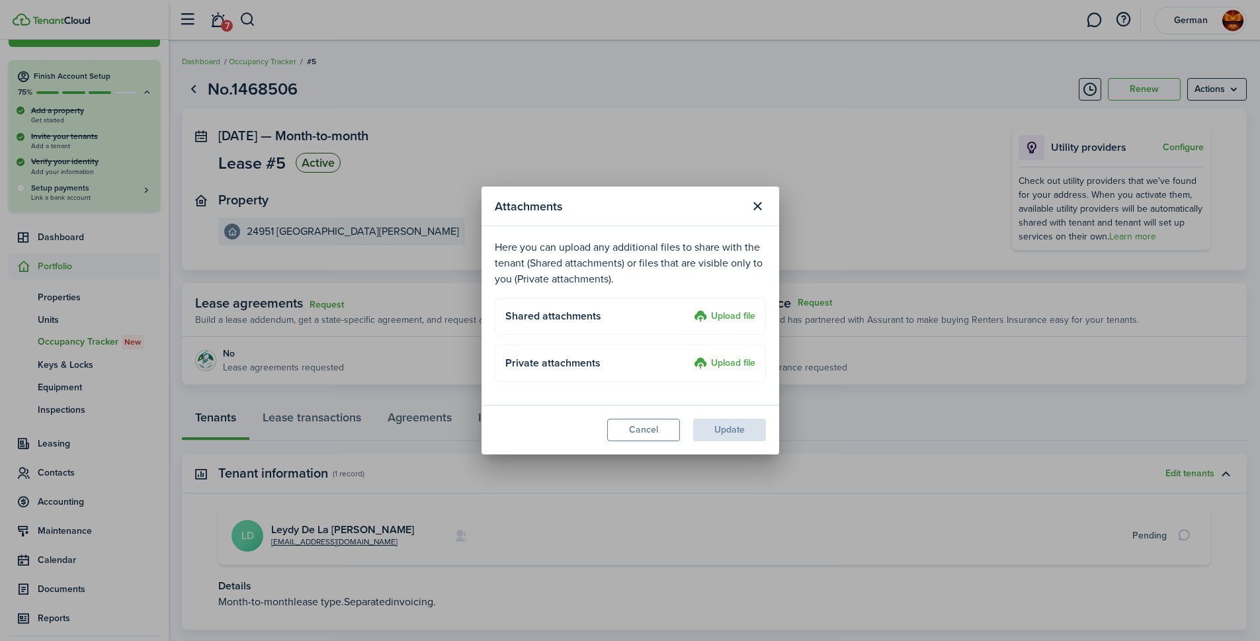
click at [737, 323] on label "Upload file" at bounding box center [725, 317] width 62 height 16
click at [689, 309] on input "Upload file" at bounding box center [689, 309] width 0 height 0
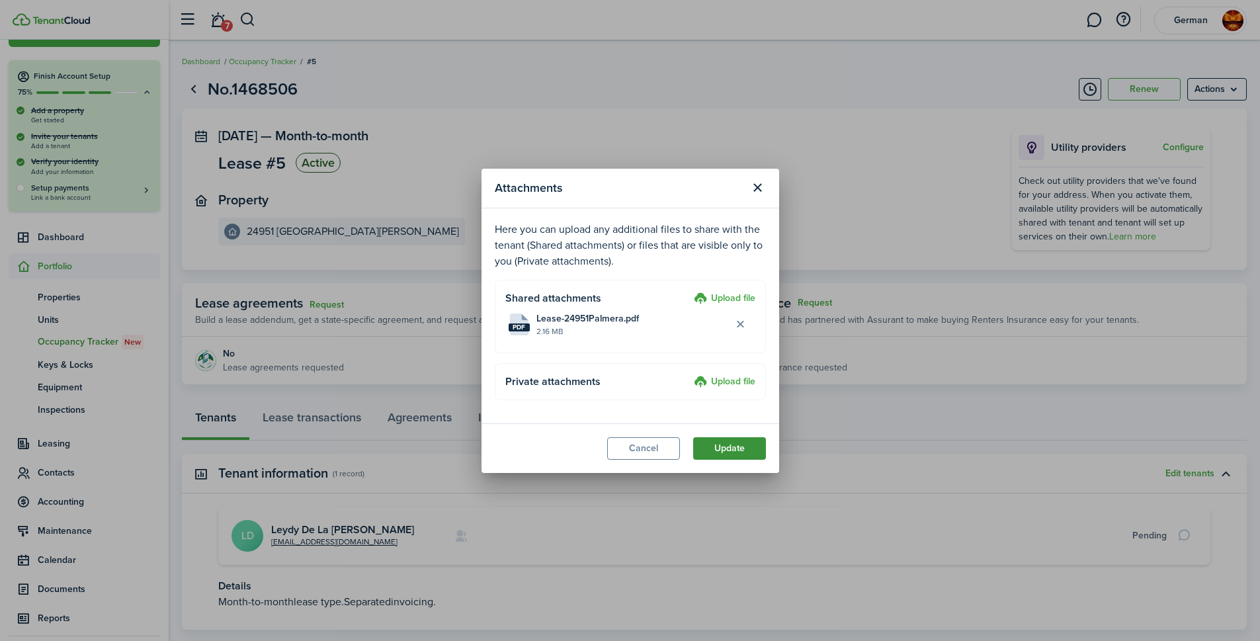
click at [735, 453] on button "Update" at bounding box center [729, 448] width 73 height 22
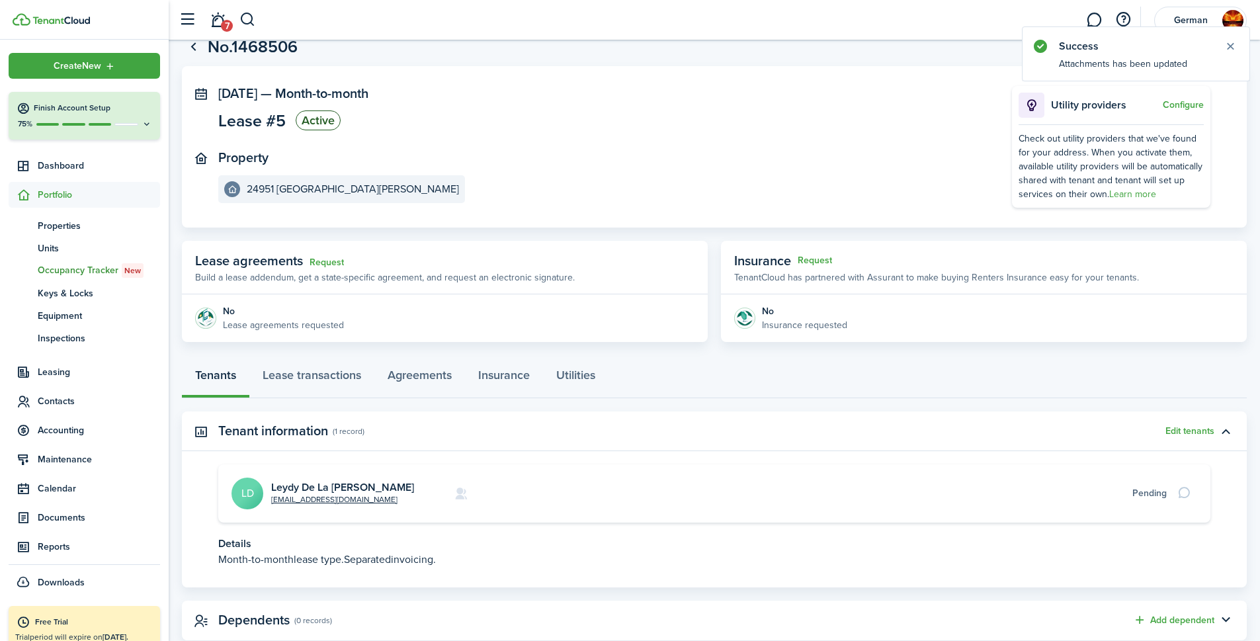
scroll to position [66, 0]
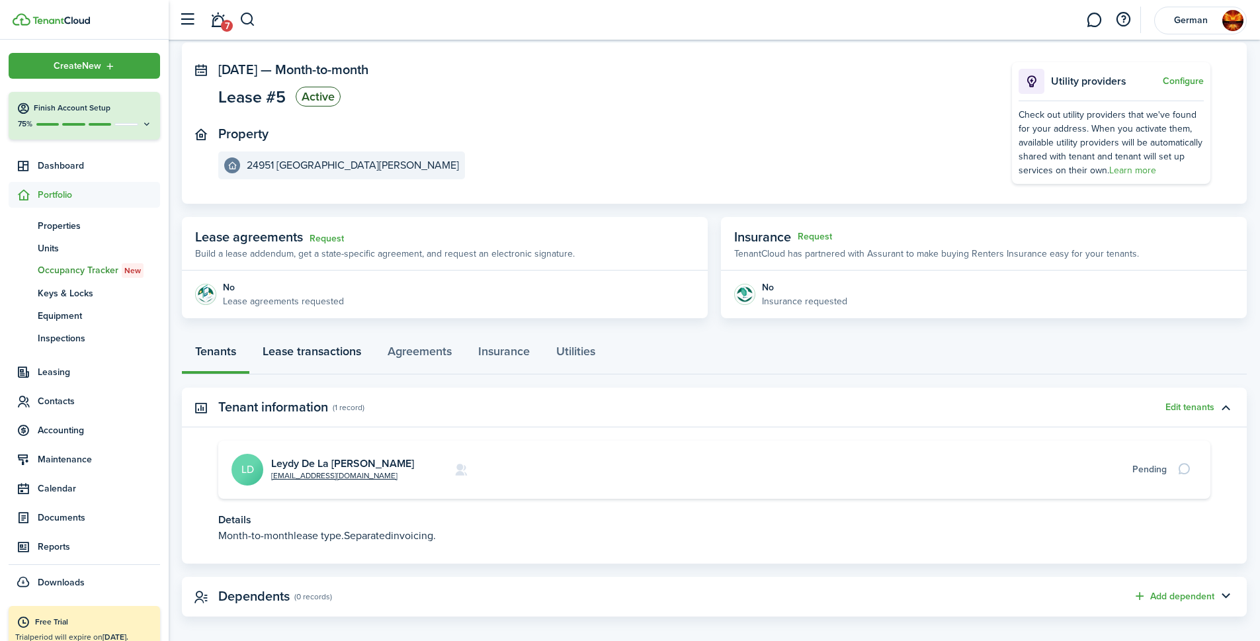
click at [316, 348] on link "Lease transactions" at bounding box center [311, 355] width 125 height 40
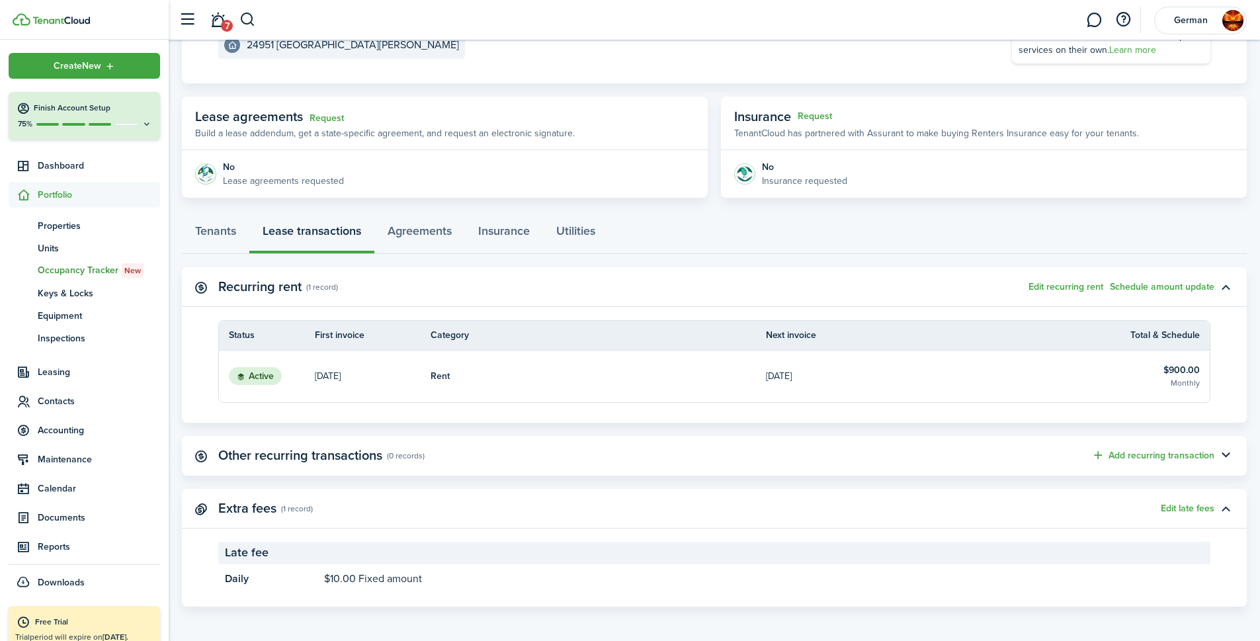
scroll to position [189, 0]
click at [431, 231] on link "Agreements" at bounding box center [419, 232] width 91 height 40
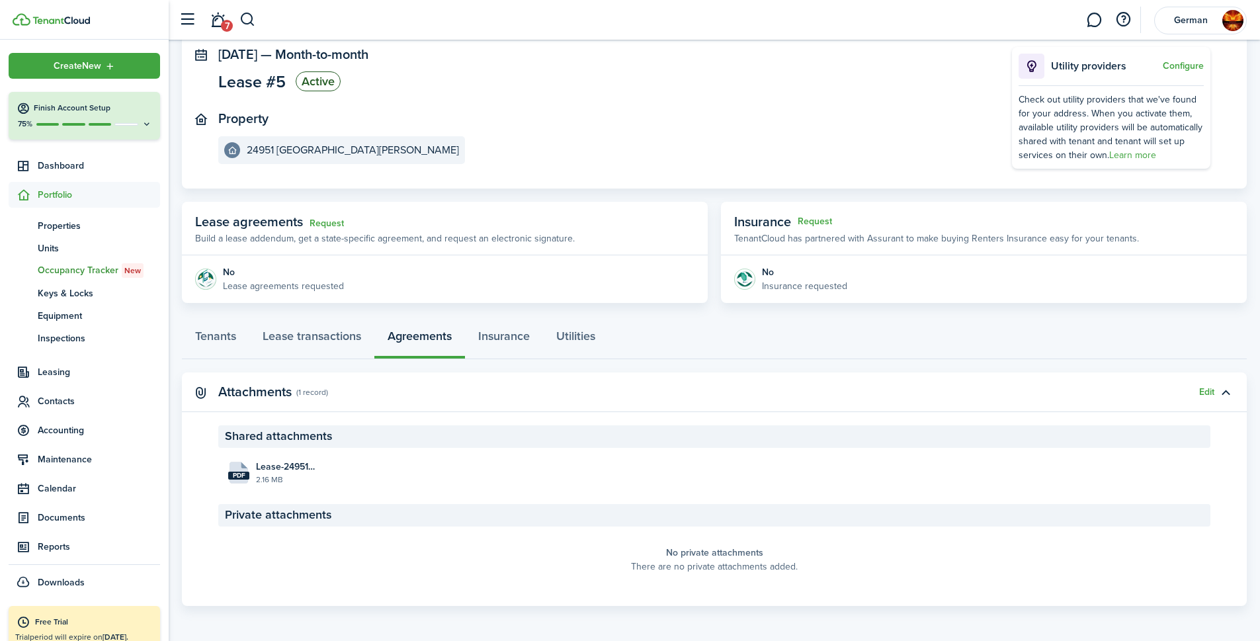
scroll to position [83, 0]
click at [54, 243] on span "Units" at bounding box center [99, 248] width 122 height 14
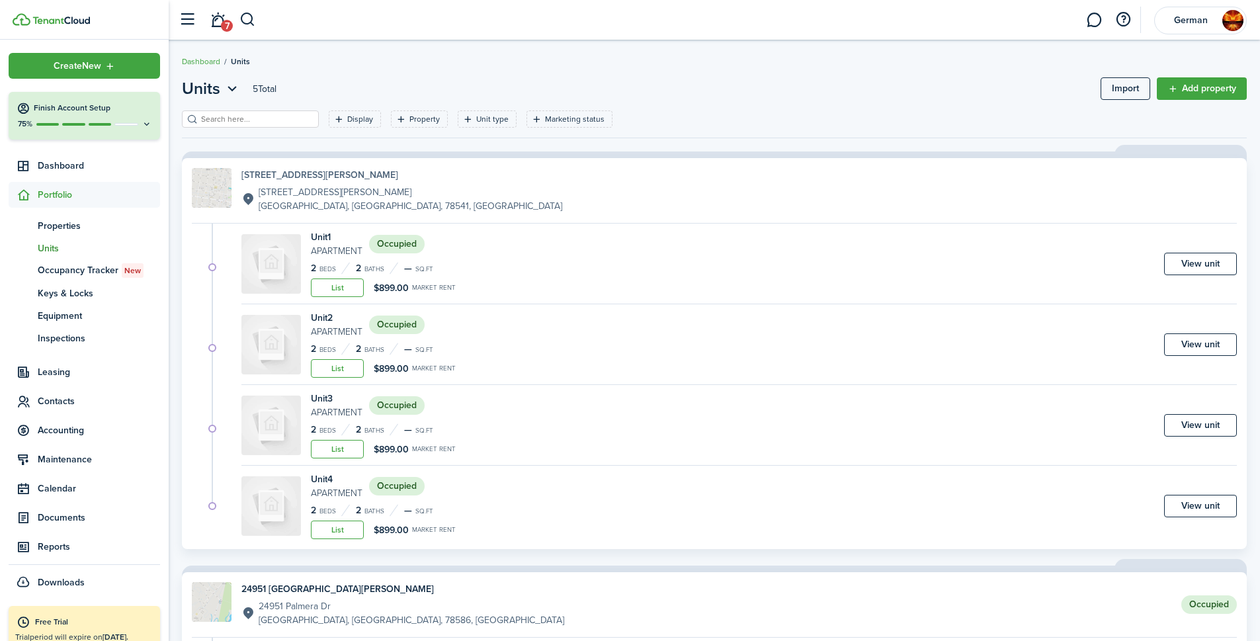
click at [268, 169] on h4 "[STREET_ADDRESS][PERSON_NAME]" at bounding box center [401, 175] width 321 height 14
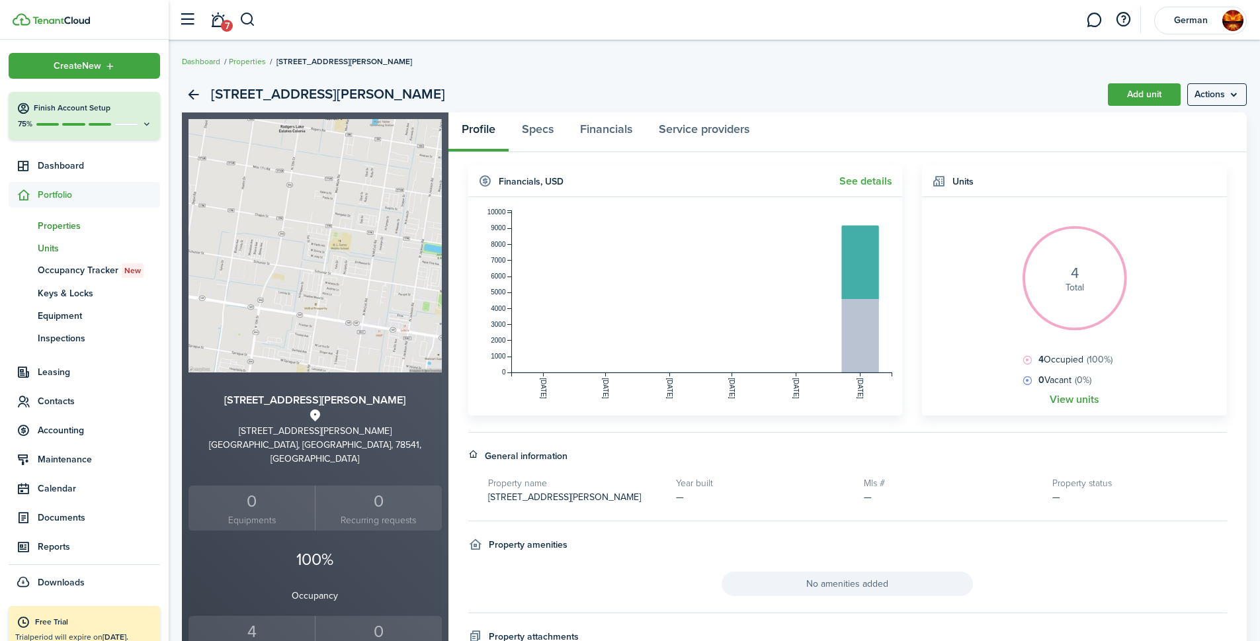
click at [56, 250] on span "Units" at bounding box center [99, 248] width 122 height 14
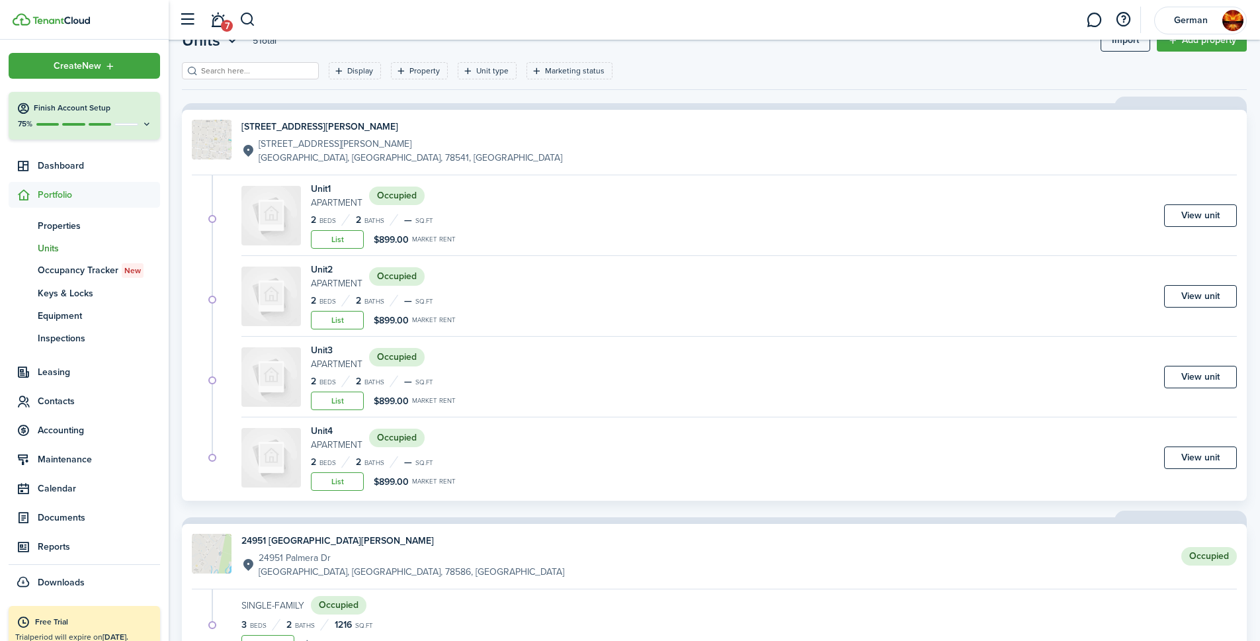
scroll to position [107, 0]
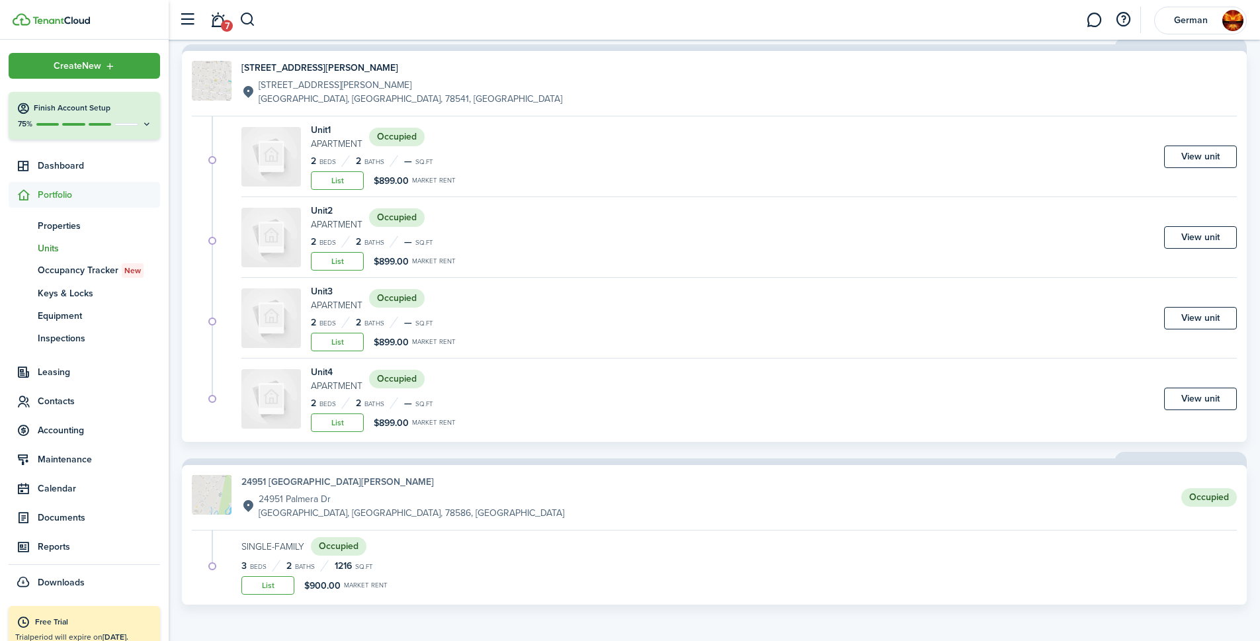
click at [279, 480] on h4 "24951 [GEOGRAPHIC_DATA][PERSON_NAME]" at bounding box center [402, 482] width 323 height 14
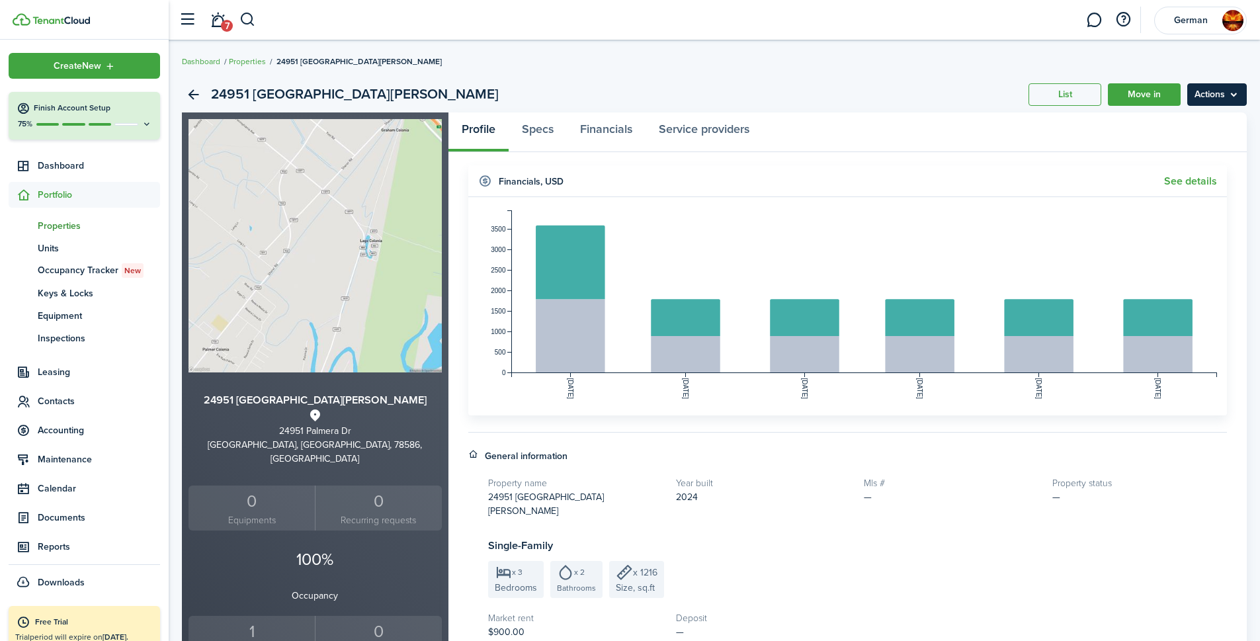
click at [1215, 97] on menu-btn "Actions" at bounding box center [1217, 94] width 60 height 22
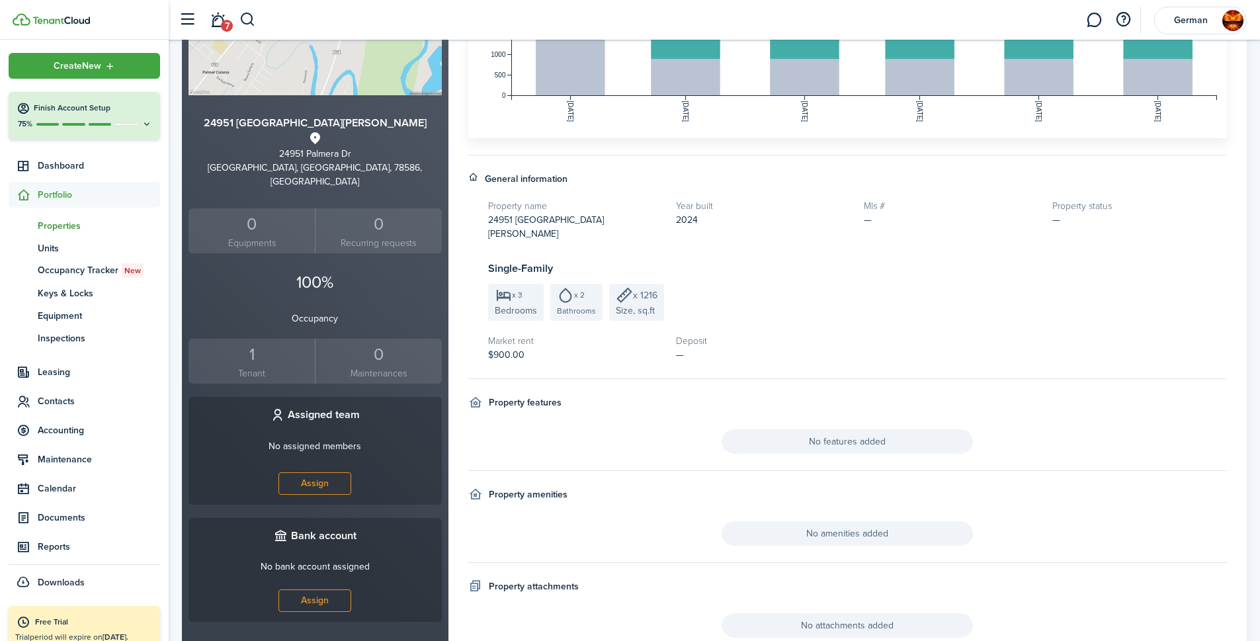
scroll to position [329, 0]
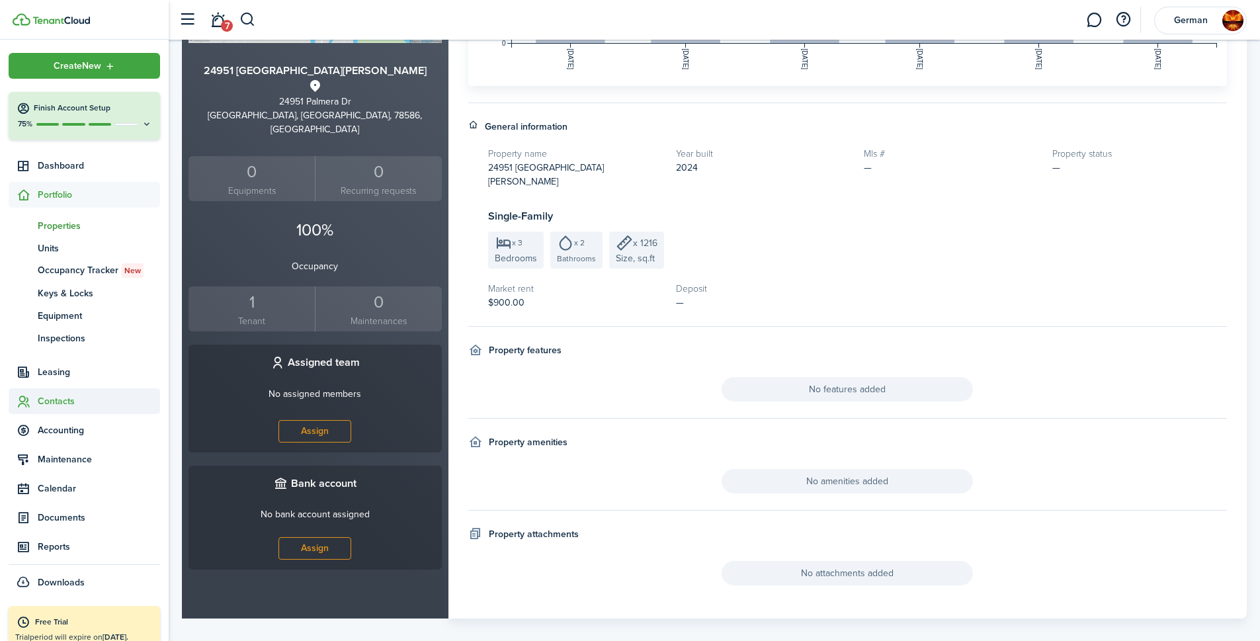
drag, startPoint x: 62, startPoint y: 406, endPoint x: 64, endPoint y: 398, distance: 8.4
click at [62, 405] on span "Contacts" at bounding box center [99, 401] width 122 height 14
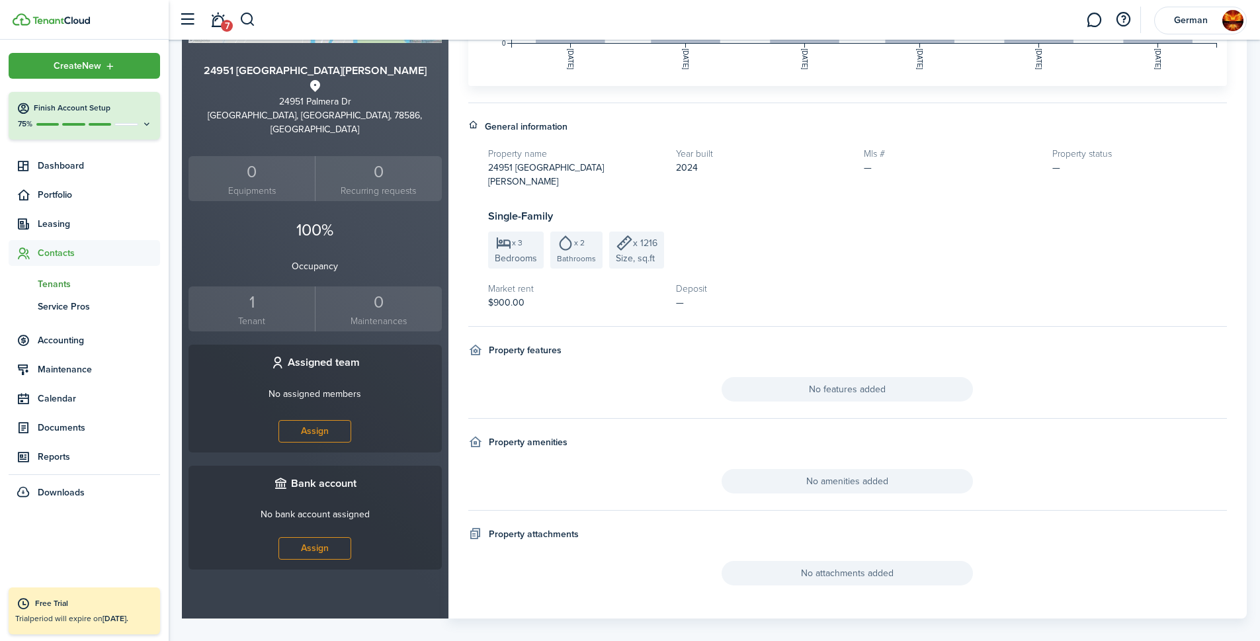
click at [60, 275] on link "tn Tenants" at bounding box center [84, 284] width 151 height 22
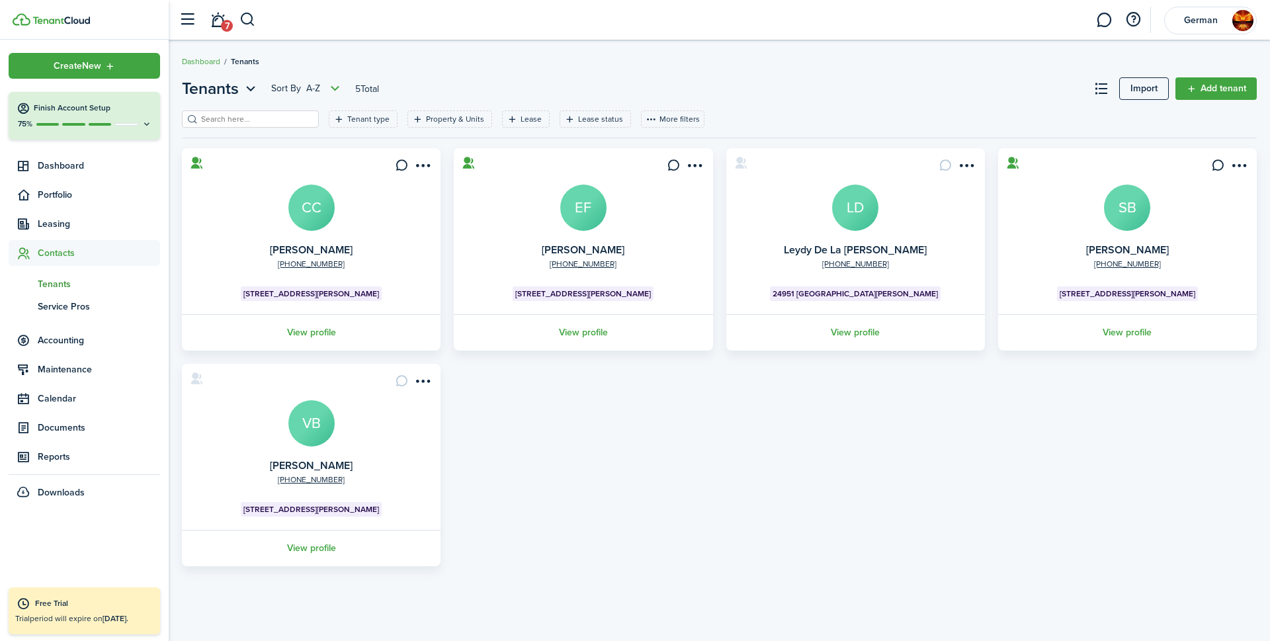
click at [863, 216] on avatar-text "LD" at bounding box center [855, 208] width 46 height 46
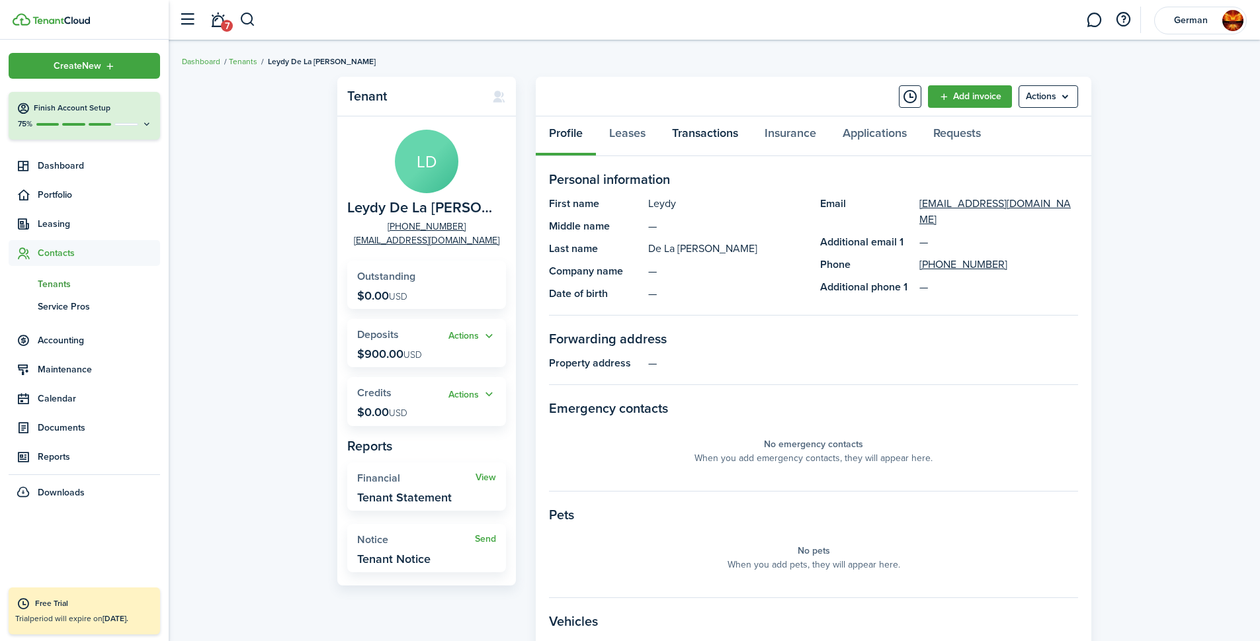
click at [723, 130] on link "Transactions" at bounding box center [705, 136] width 93 height 40
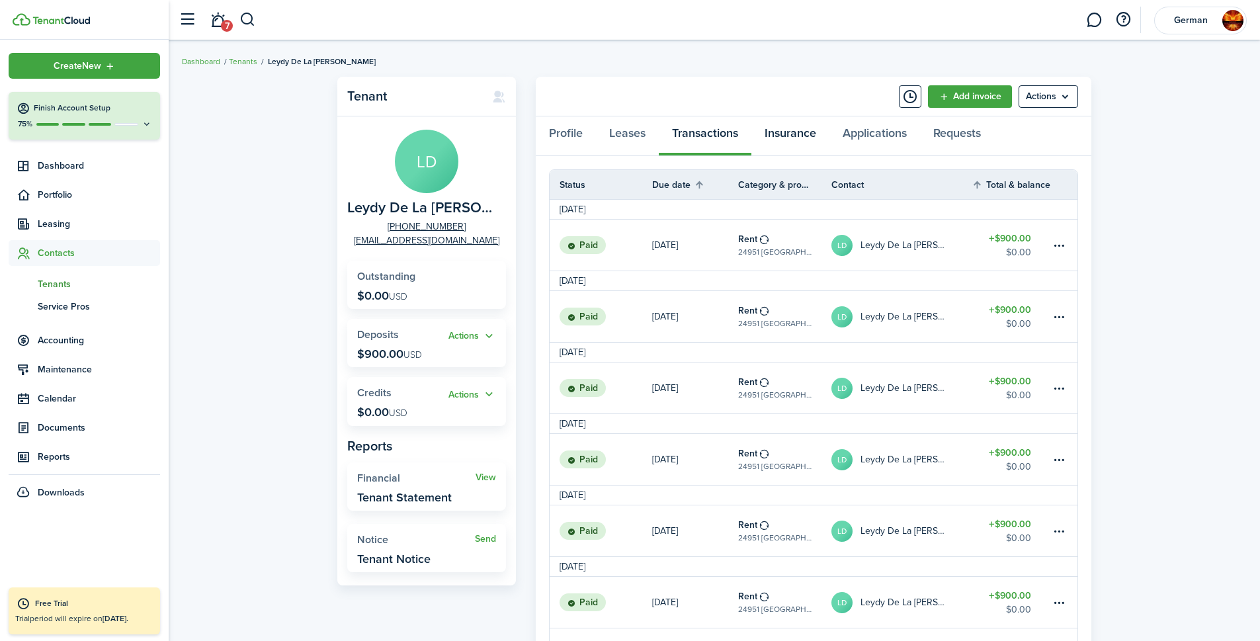
click at [791, 138] on link "Insurance" at bounding box center [791, 136] width 78 height 40
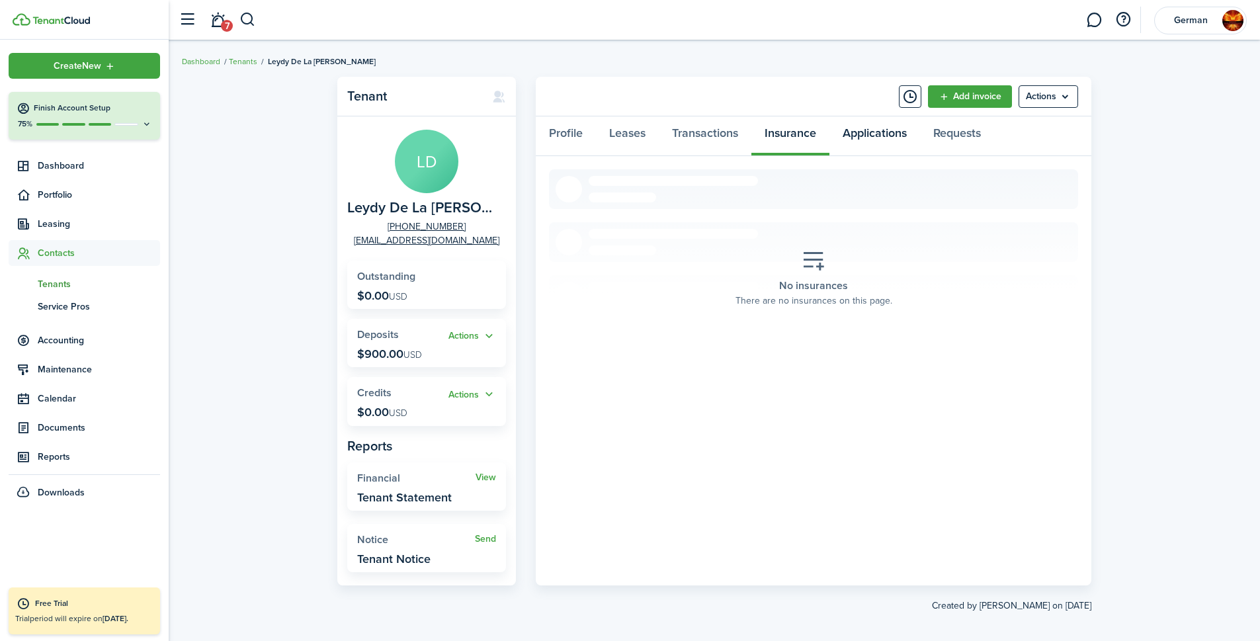
click at [881, 134] on link "Applications" at bounding box center [875, 136] width 91 height 40
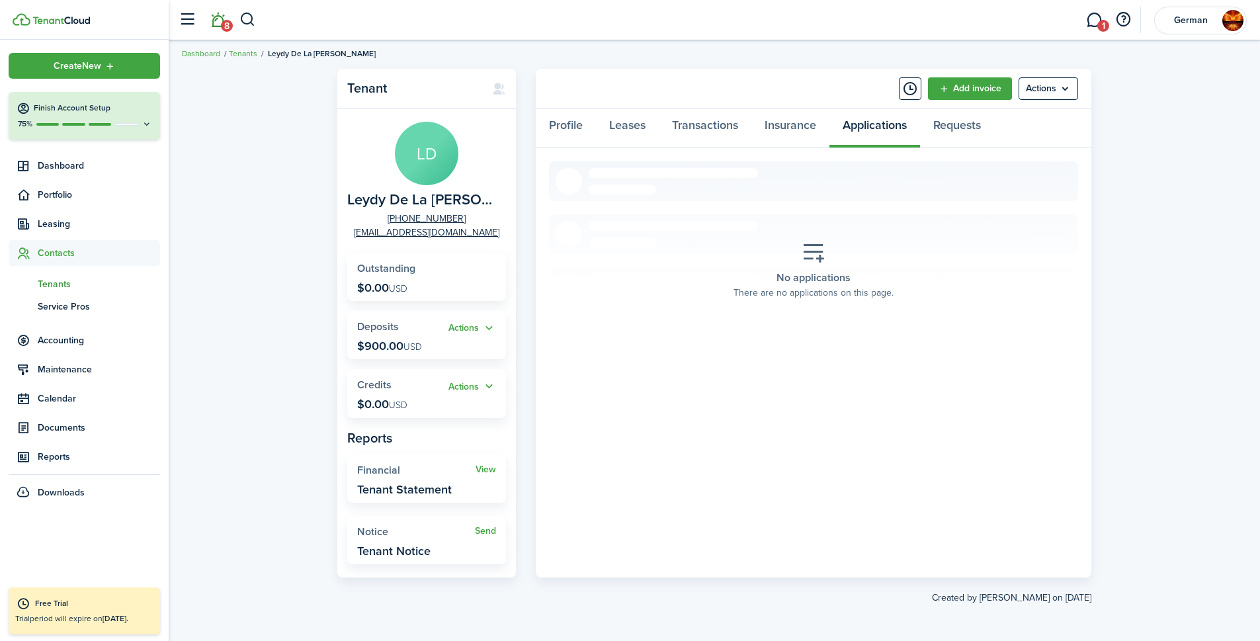
drag, startPoint x: 58, startPoint y: 17, endPoint x: 212, endPoint y: 17, distance: 153.5
click at [58, 17] on img at bounding box center [61, 21] width 58 height 8
